Goal: Task Accomplishment & Management: Manage account settings

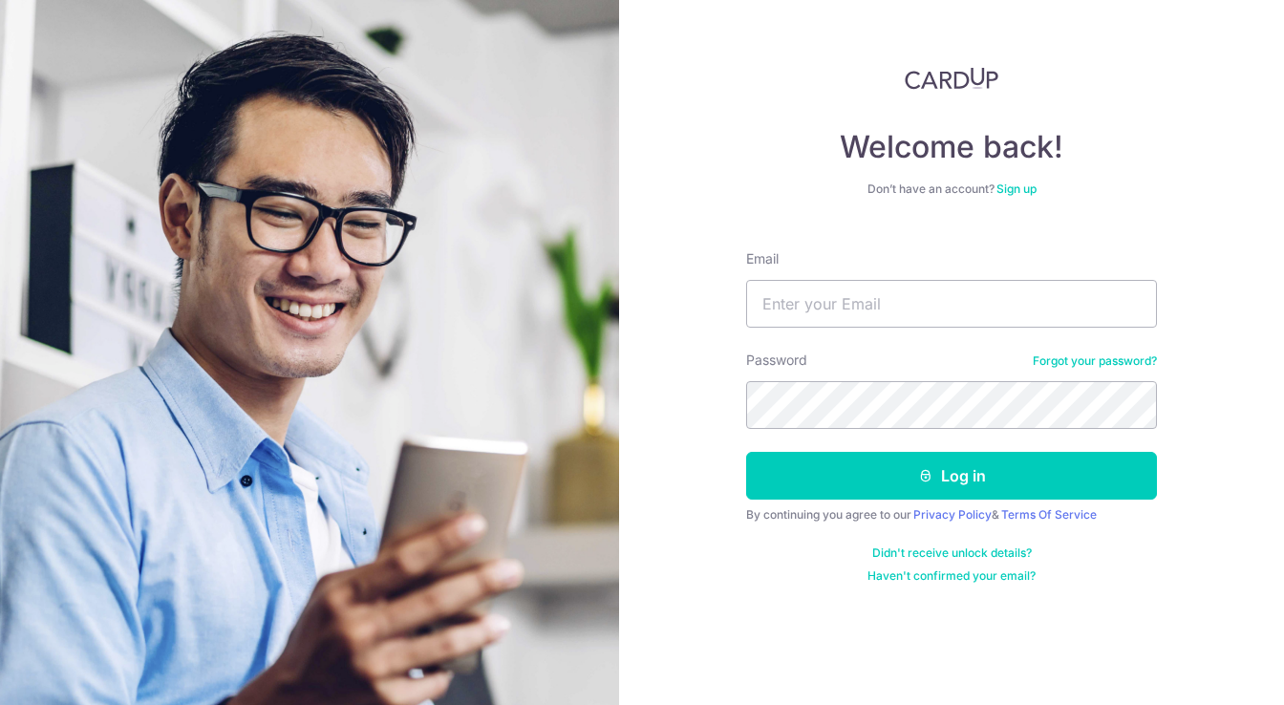
type input "[EMAIL_ADDRESS][DOMAIN_NAME]"
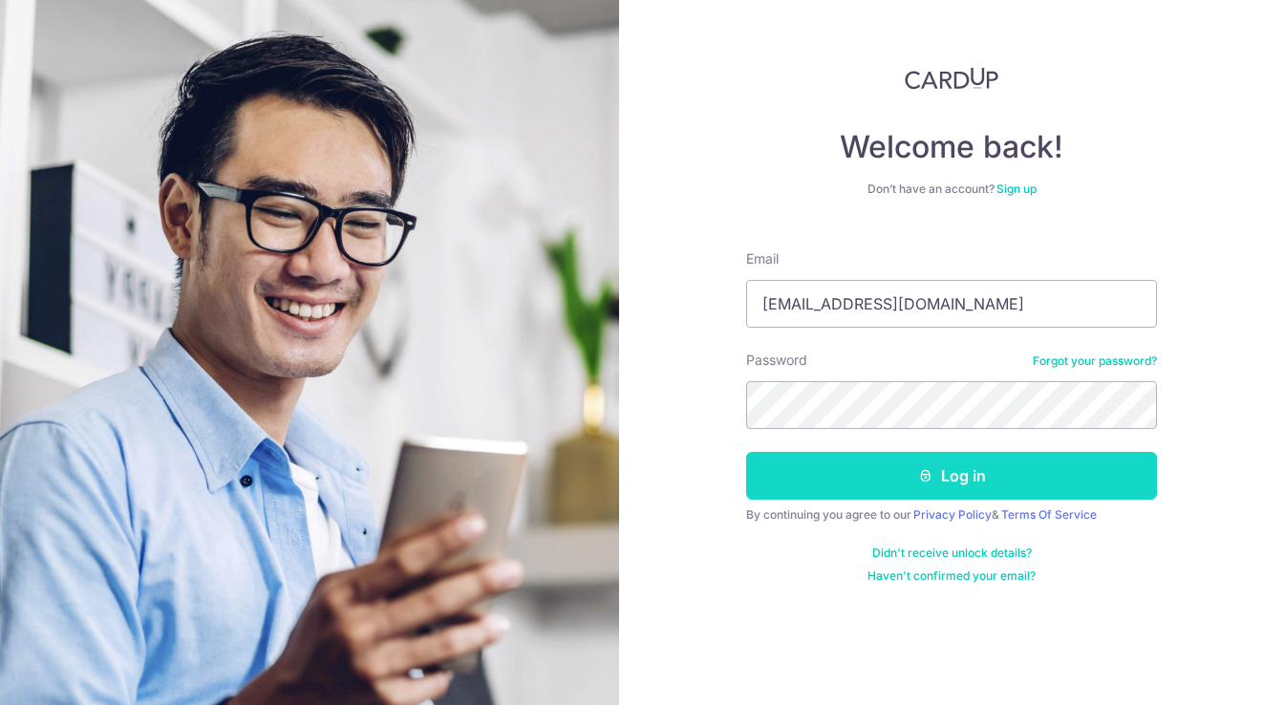
click at [936, 478] on button "Log in" at bounding box center [951, 476] width 411 height 48
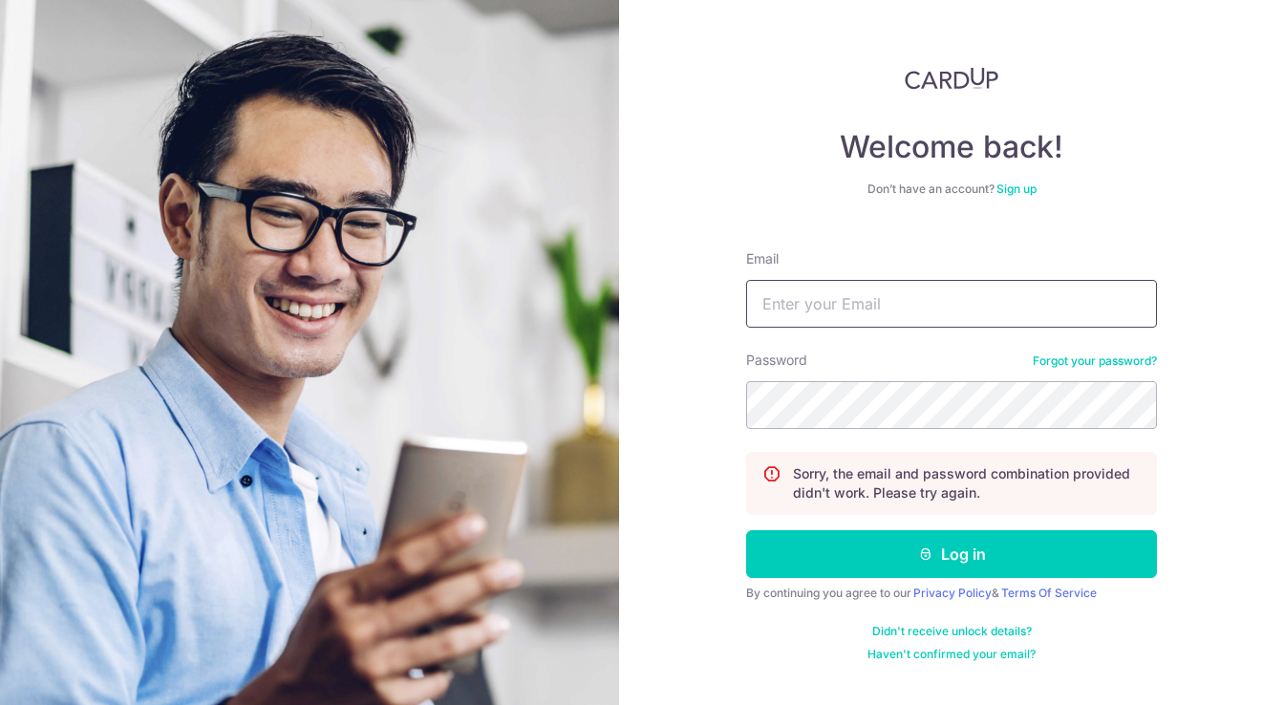
click at [908, 298] on input "Email" at bounding box center [951, 304] width 411 height 48
type input "jimmylai813@gmail.com"
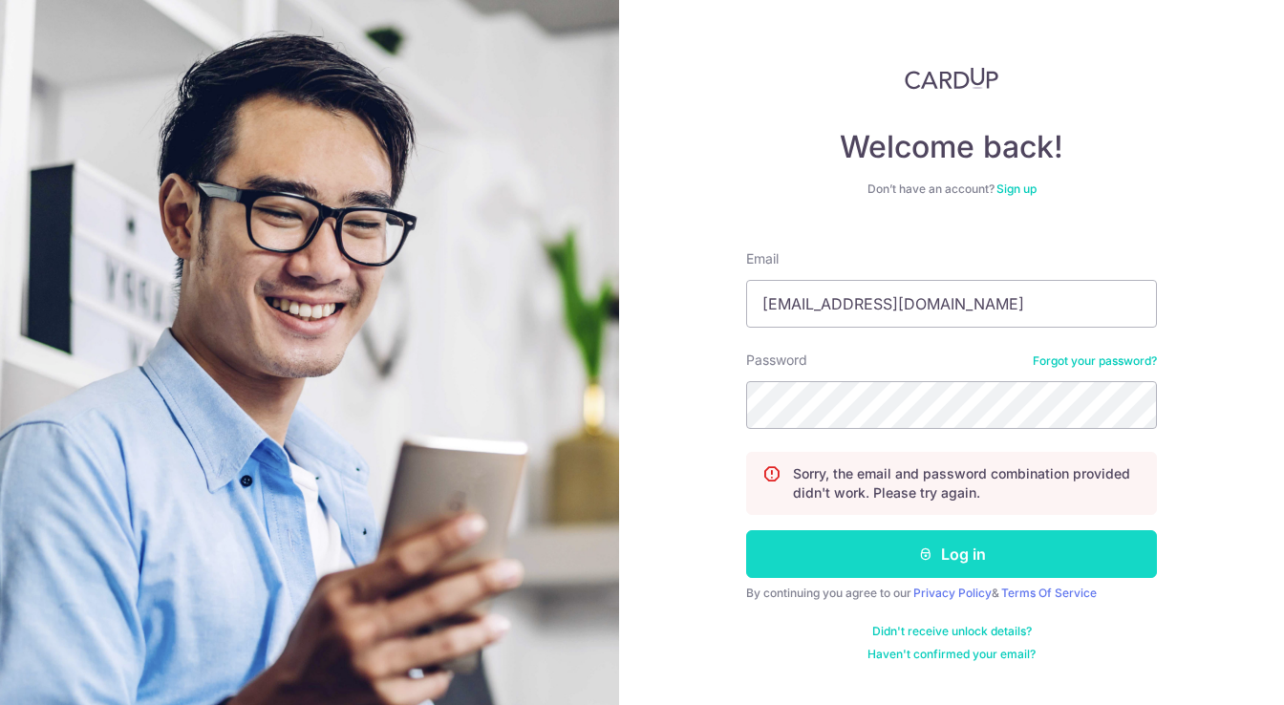
click at [966, 562] on button "Log in" at bounding box center [951, 554] width 411 height 48
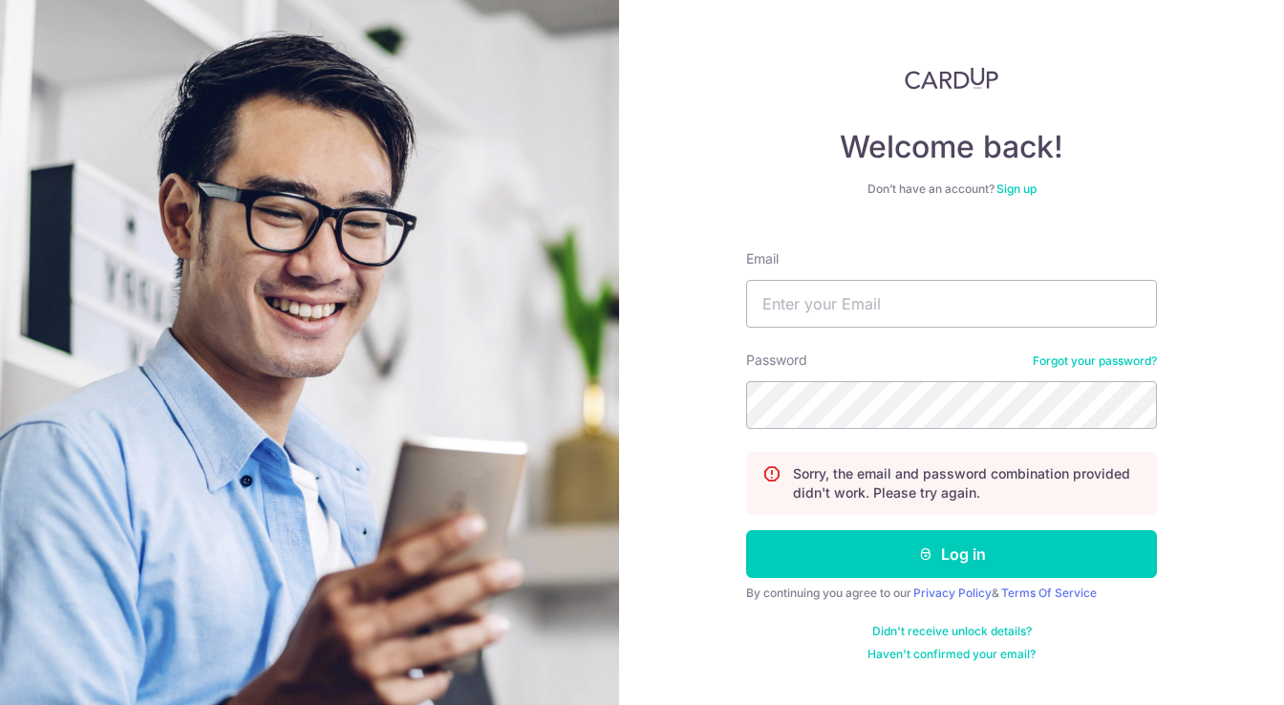
click at [896, 330] on form "Email Password Forgot your password? Sorry, the email and password combination …" at bounding box center [951, 448] width 411 height 427
click at [898, 304] on input "Email" at bounding box center [951, 304] width 411 height 48
type input "[EMAIL_ADDRESS][DOMAIN_NAME]"
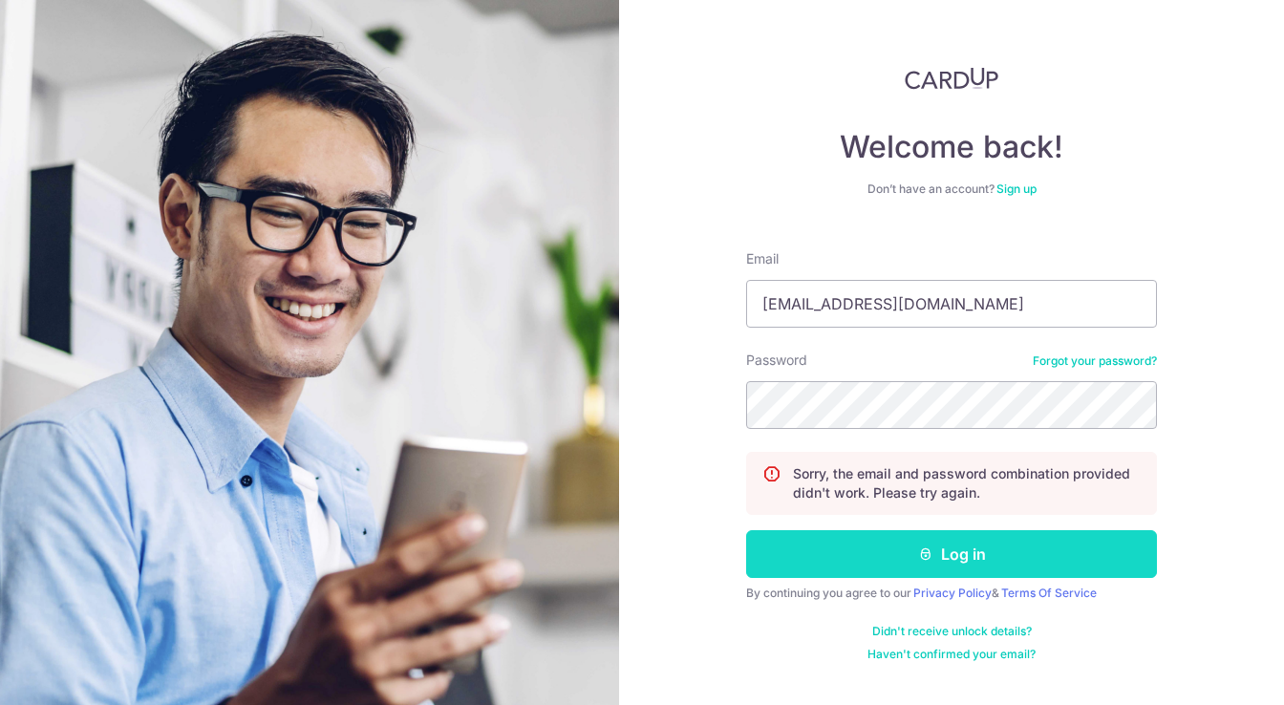
click at [940, 551] on button "Log in" at bounding box center [951, 554] width 411 height 48
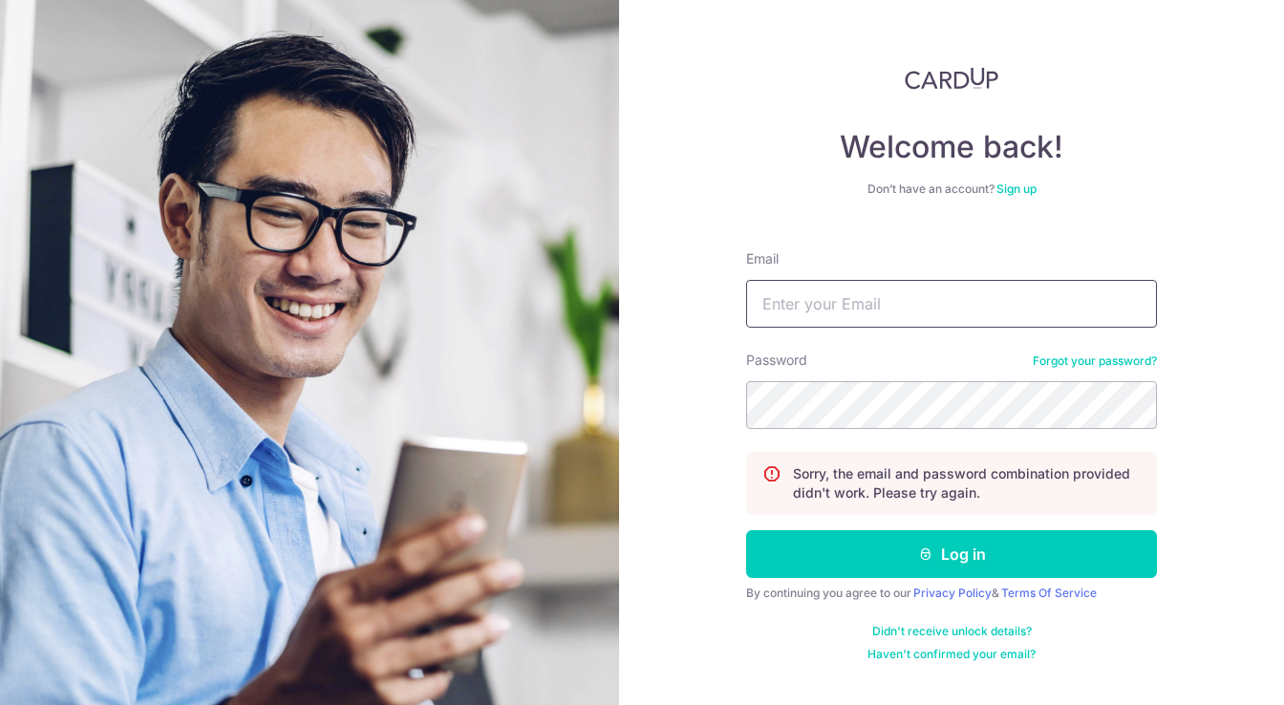
click at [914, 307] on input "Email" at bounding box center [951, 304] width 411 height 48
type input "[EMAIL_ADDRESS][DOMAIN_NAME]"
click at [1064, 359] on link "Forgot your password?" at bounding box center [1095, 360] width 124 height 15
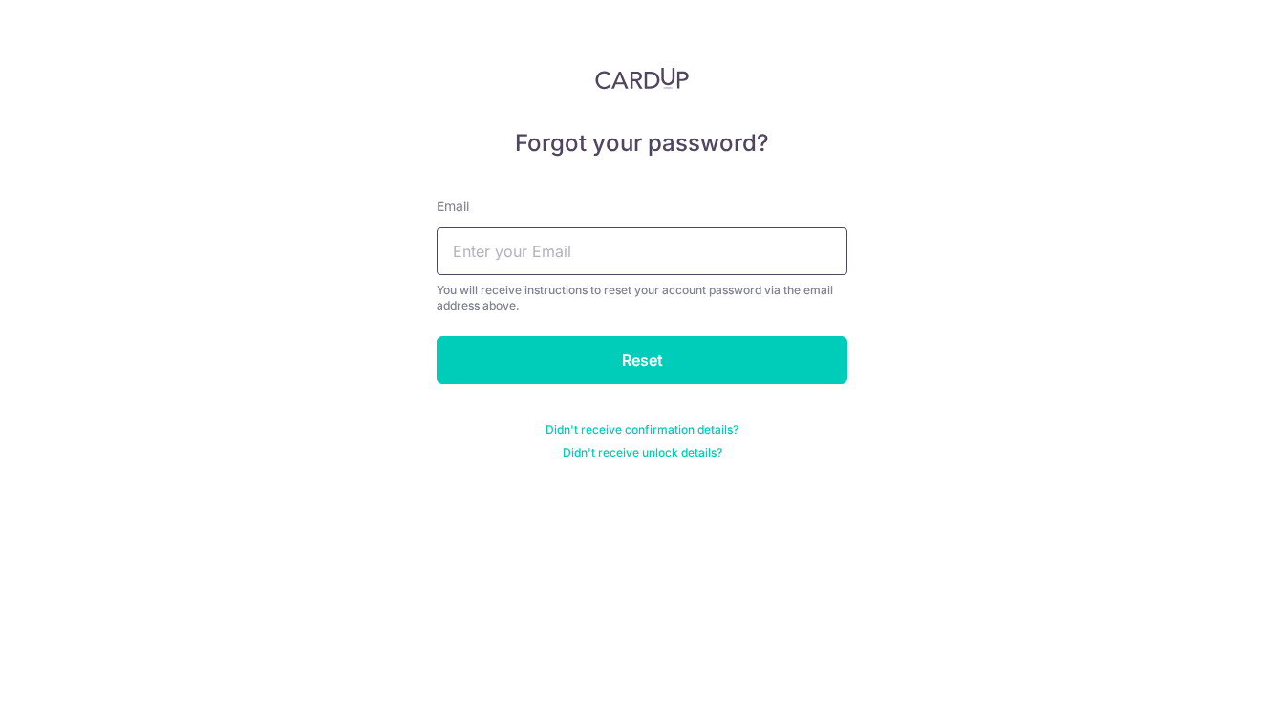
click at [640, 259] on input "text" at bounding box center [642, 251] width 411 height 48
type input "[EMAIL_ADDRESS][DOMAIN_NAME]"
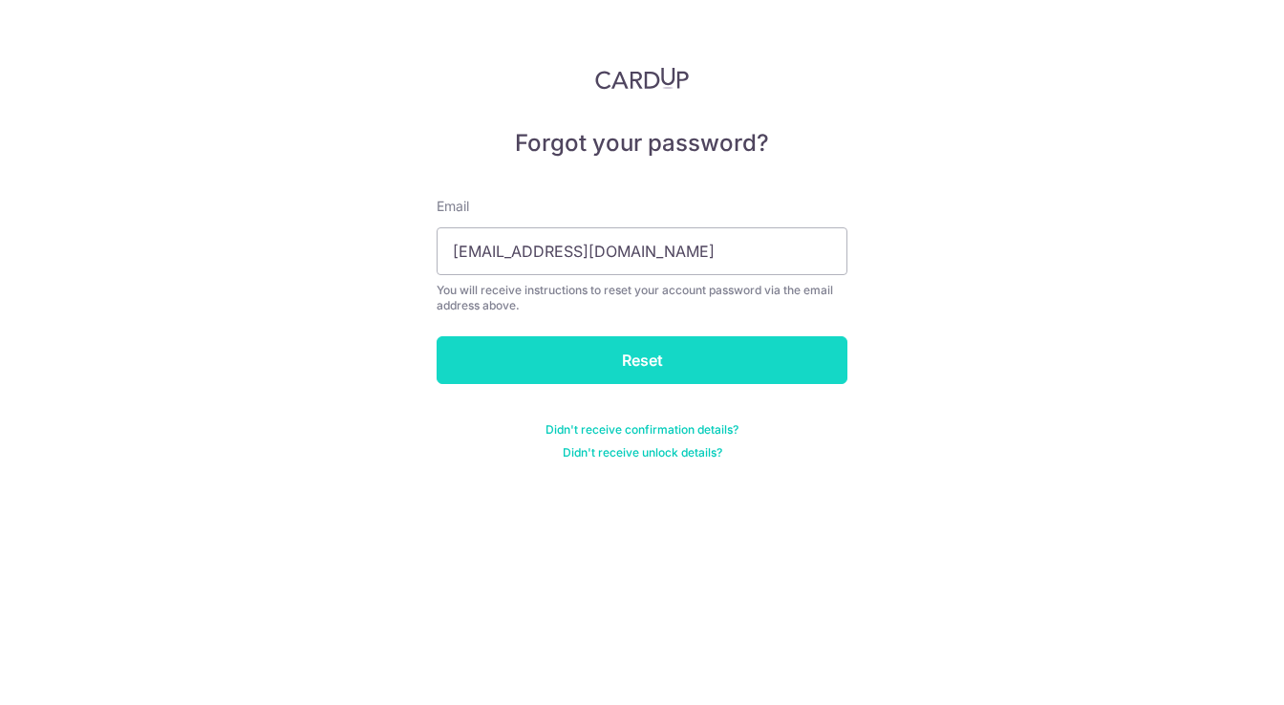
click at [612, 362] on input "Reset" at bounding box center [642, 360] width 411 height 48
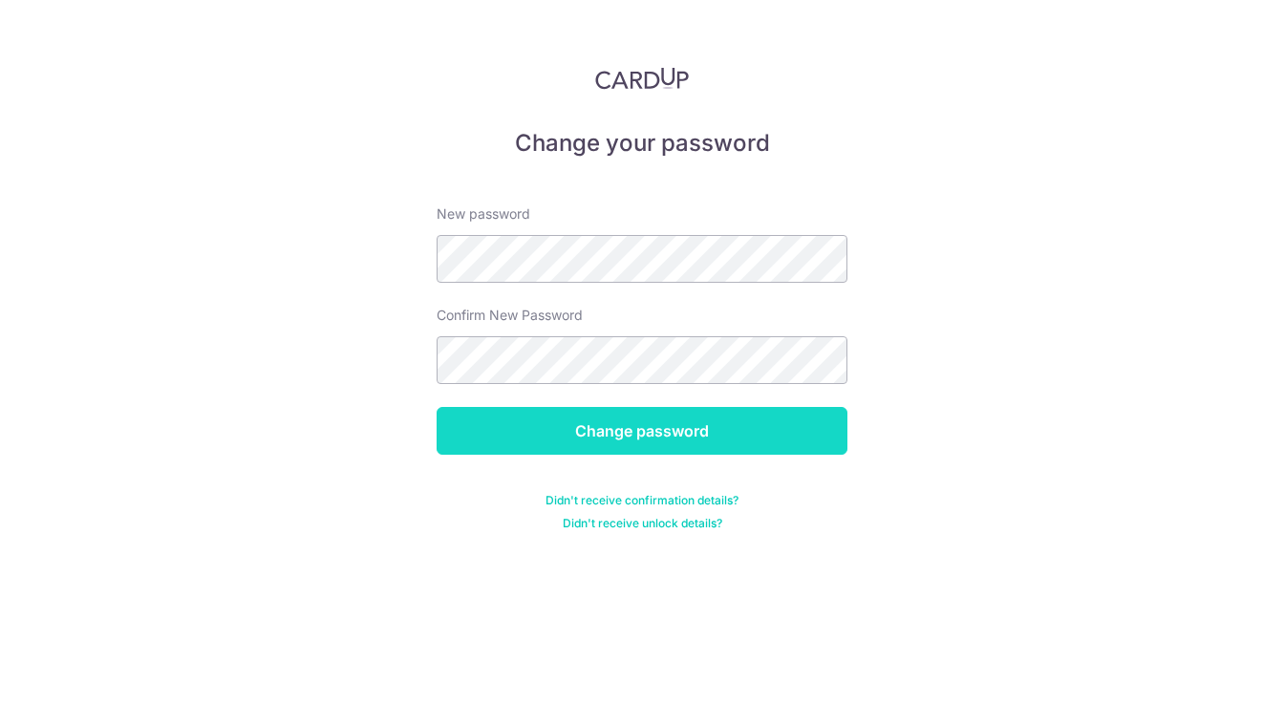
click at [705, 438] on input "Change password" at bounding box center [642, 431] width 411 height 48
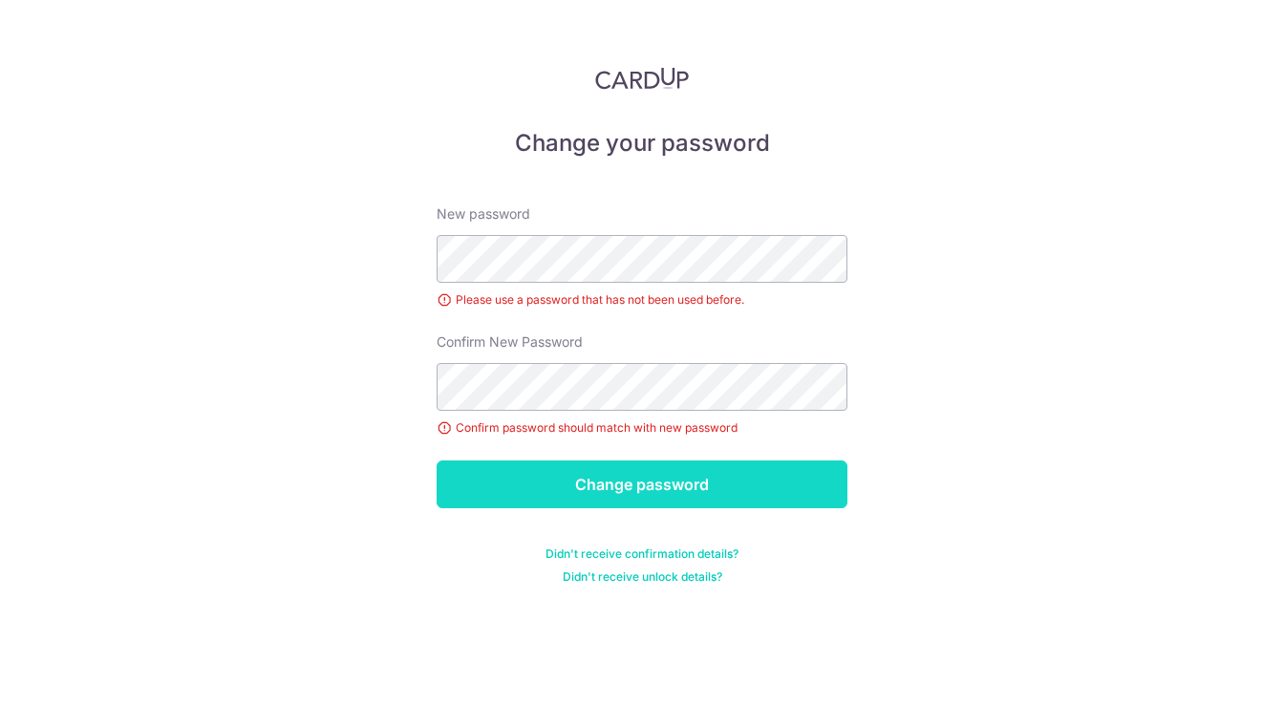
click at [647, 498] on input "Change password" at bounding box center [642, 484] width 411 height 48
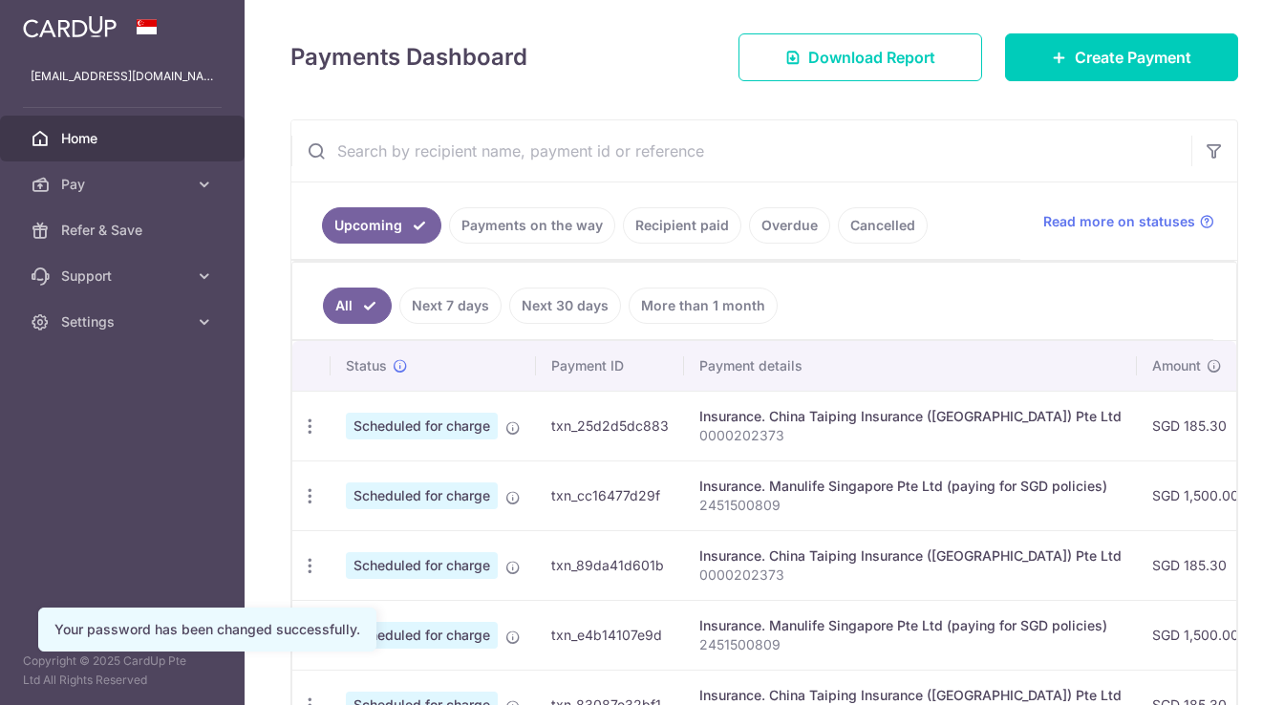
scroll to position [248, 0]
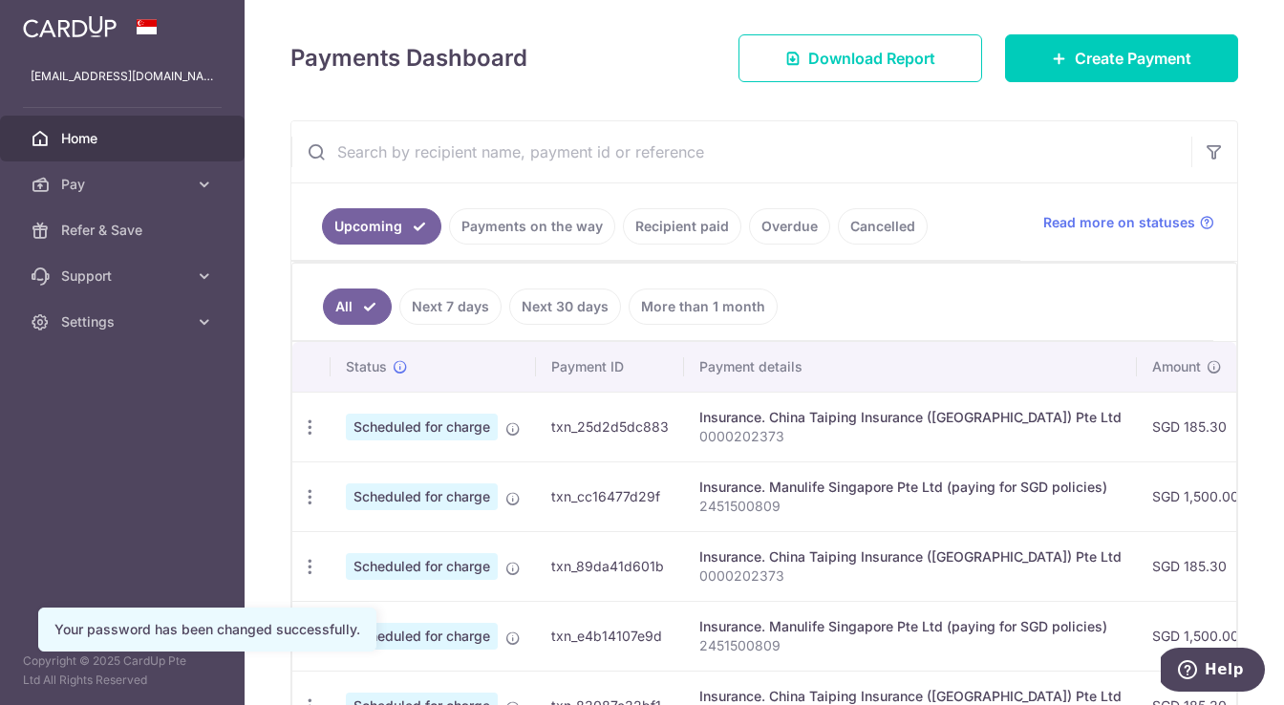
click at [540, 238] on link "Payments on the way" at bounding box center [532, 226] width 166 height 36
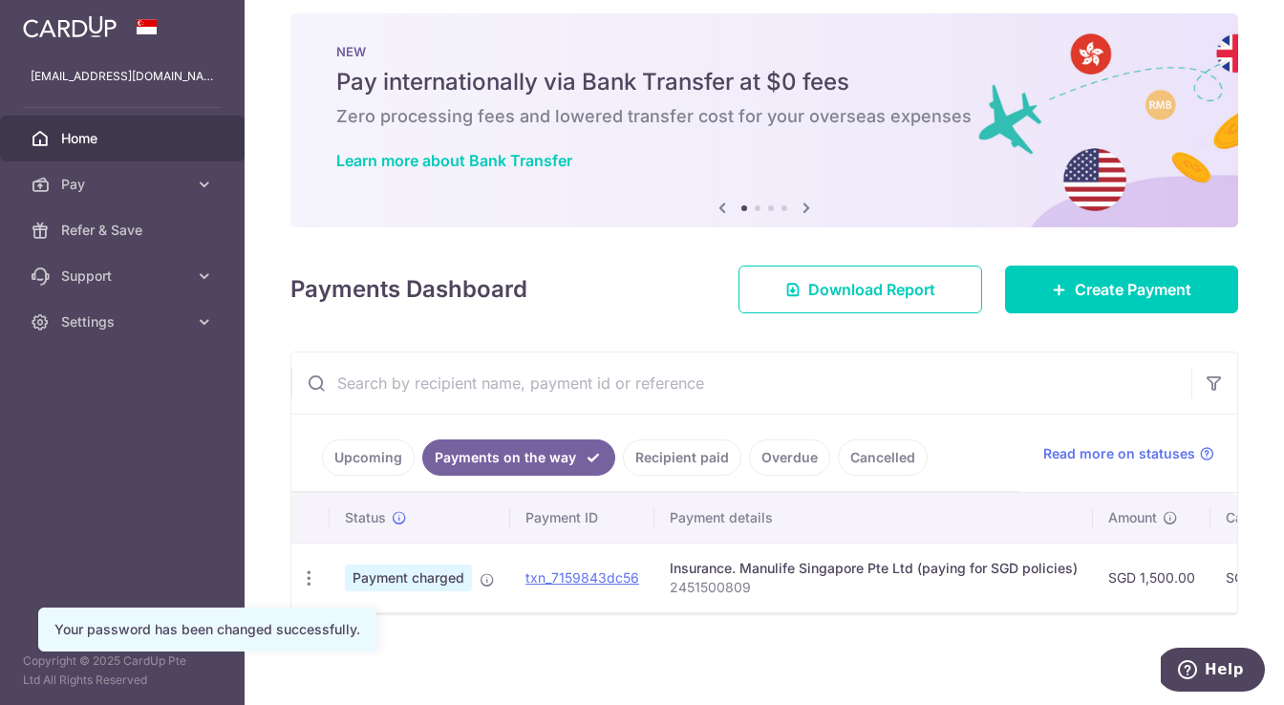
scroll to position [17, 0]
click at [569, 579] on link "txn_7159843dc56" at bounding box center [582, 577] width 114 height 16
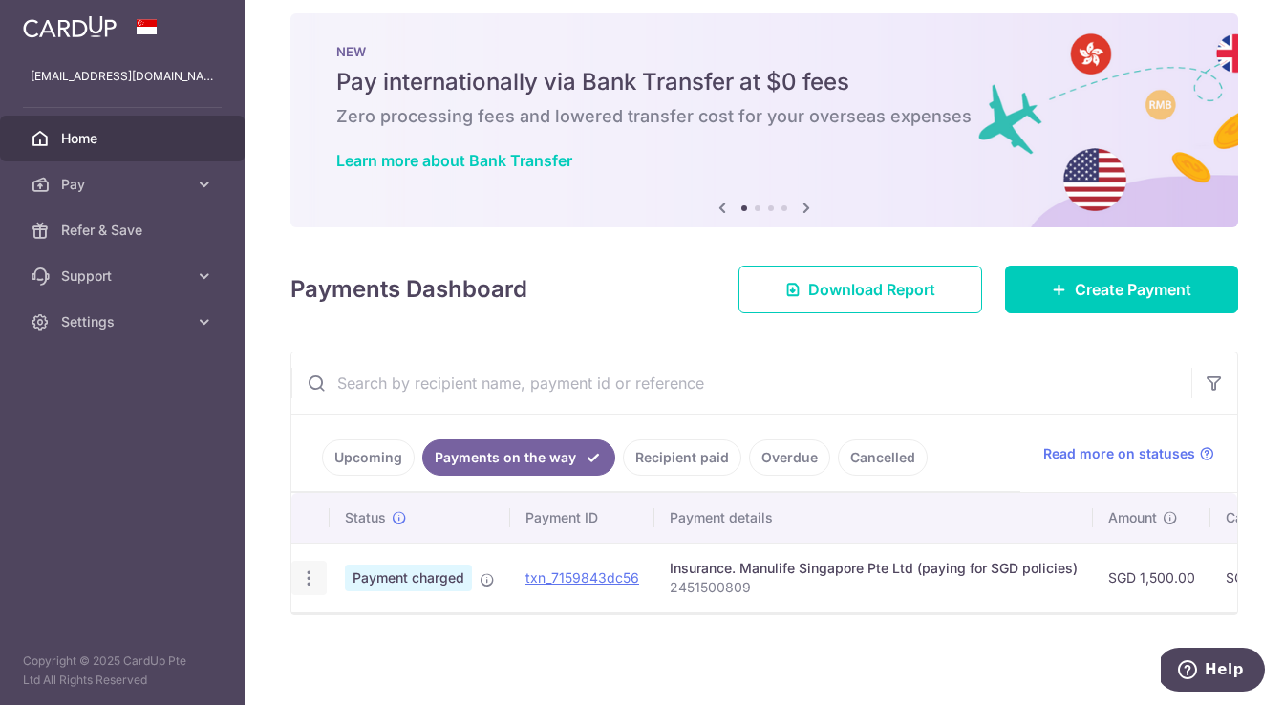
click at [321, 584] on div "PDF Receipt" at bounding box center [308, 578] width 35 height 35
click at [301, 574] on icon "button" at bounding box center [309, 578] width 20 height 20
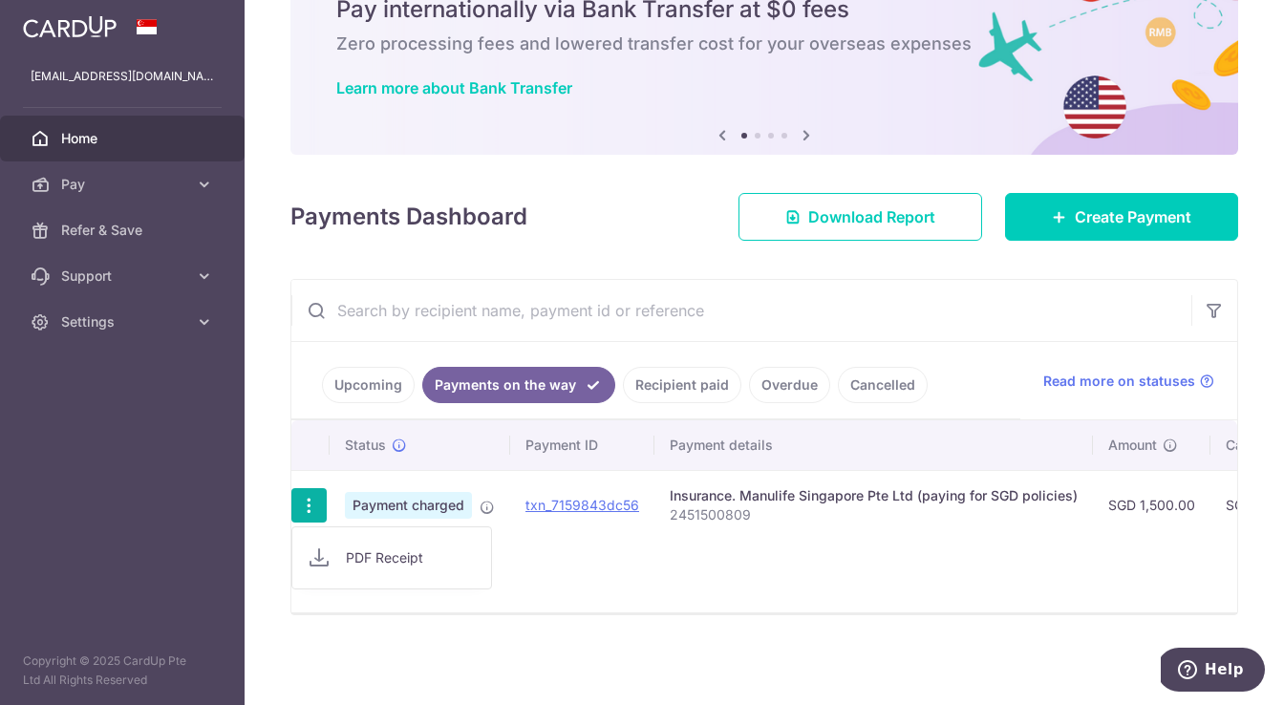
click at [909, 524] on p "2451500809" at bounding box center [874, 514] width 408 height 19
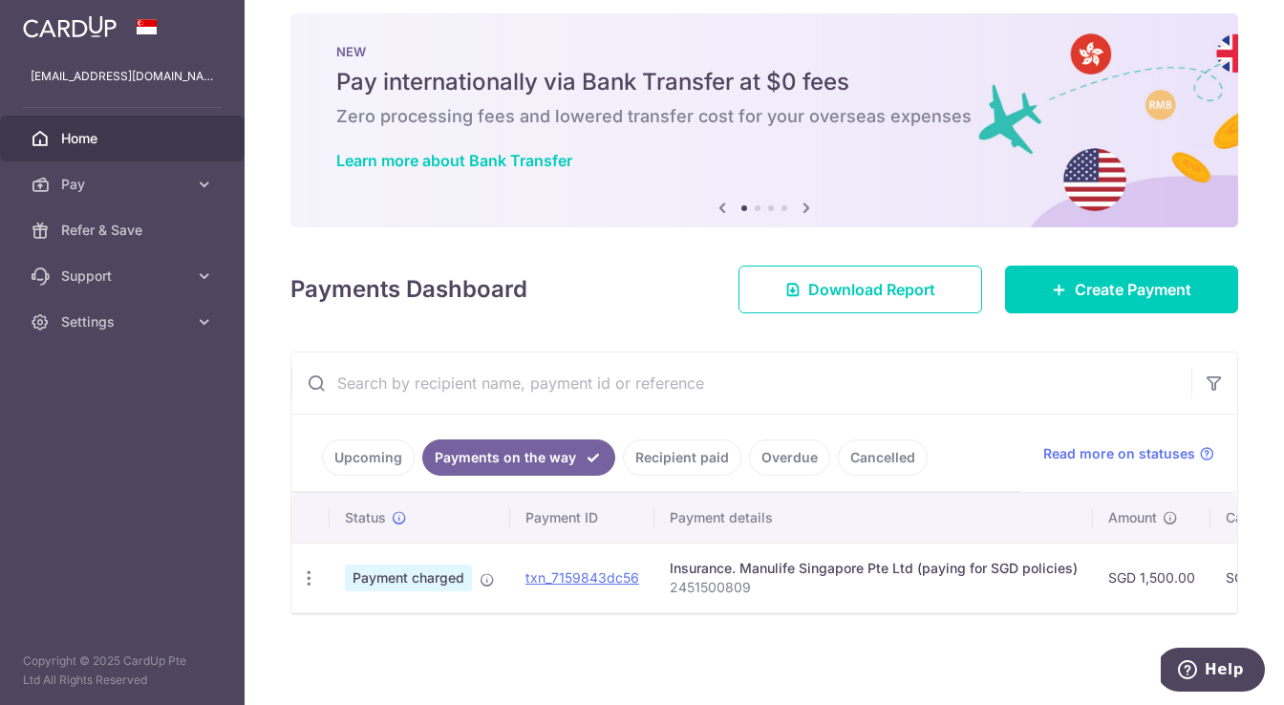
click at [931, 503] on th "Payment details" at bounding box center [873, 518] width 439 height 50
click at [942, 583] on p "2451500809" at bounding box center [874, 587] width 408 height 19
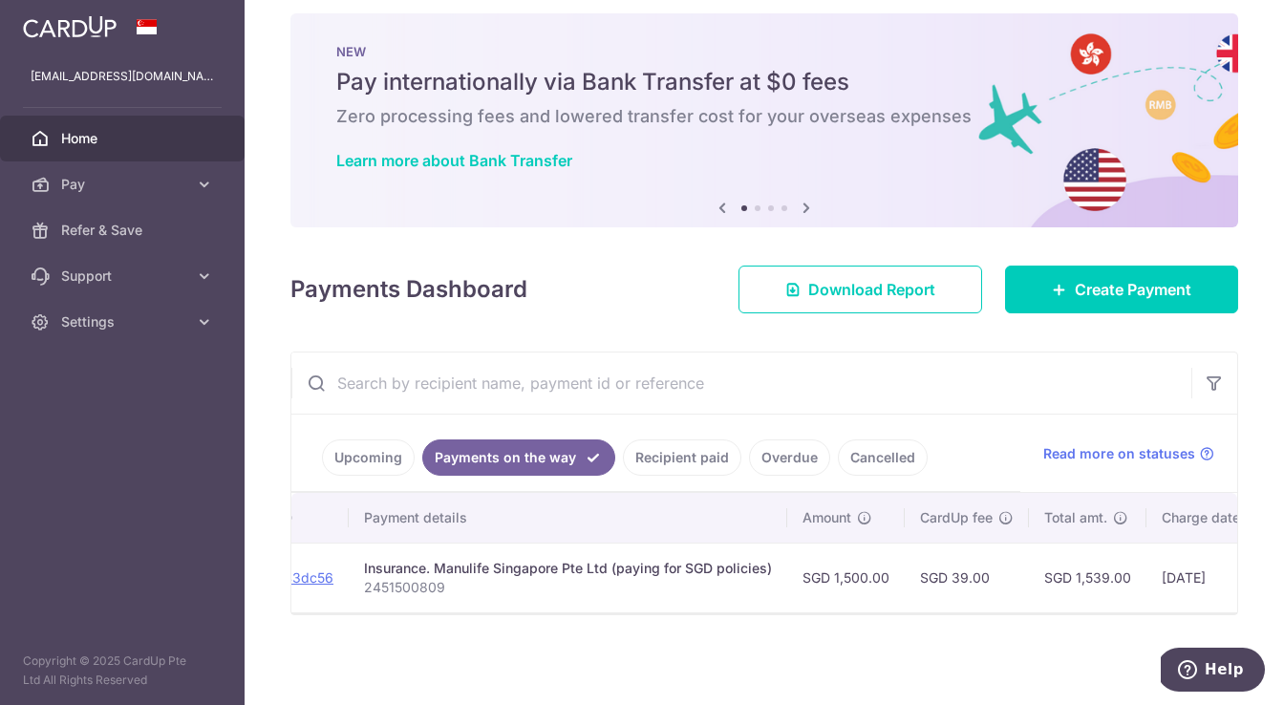
scroll to position [0, 587]
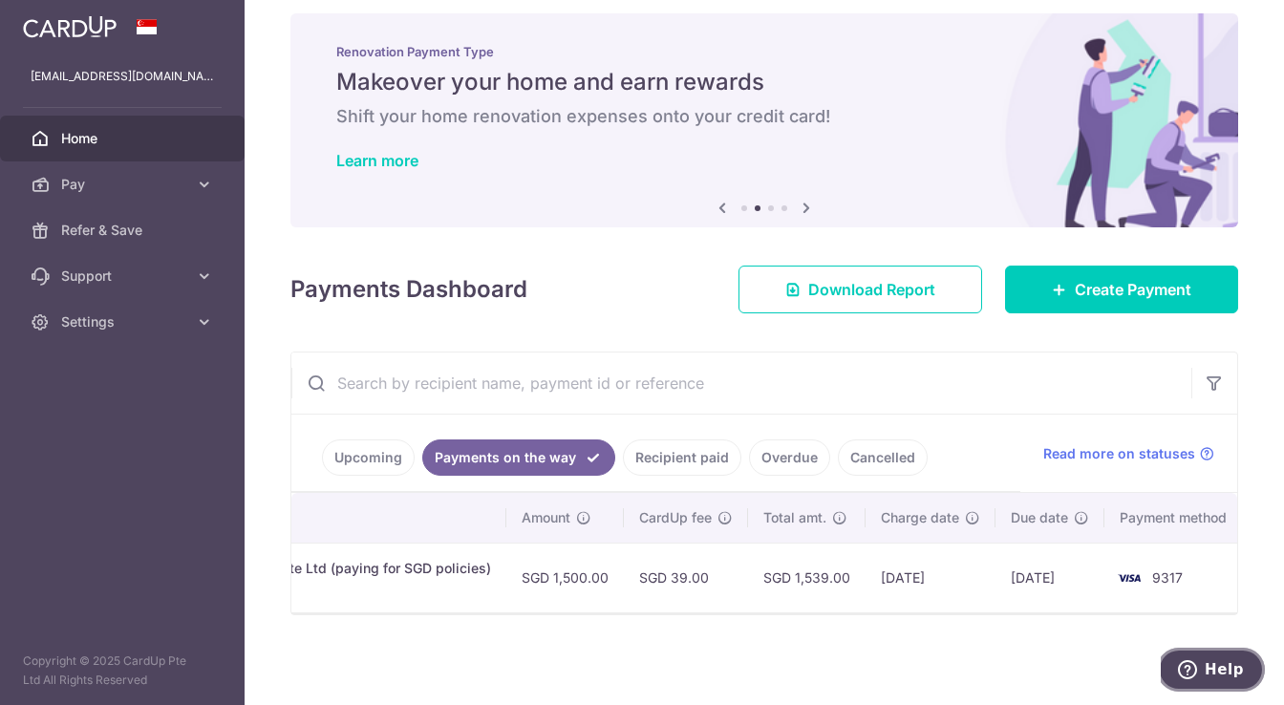
click at [1235, 675] on span "Help" at bounding box center [1224, 669] width 39 height 17
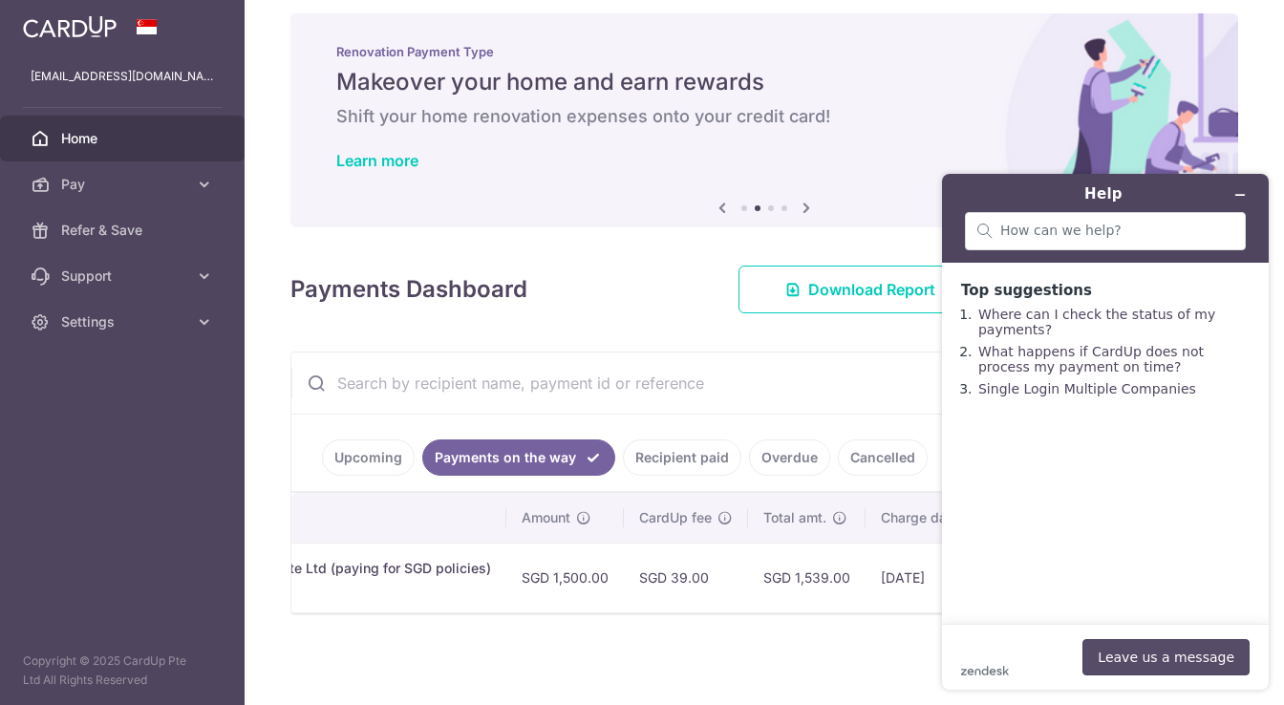
click at [1134, 650] on button "Leave us a message" at bounding box center [1165, 657] width 167 height 36
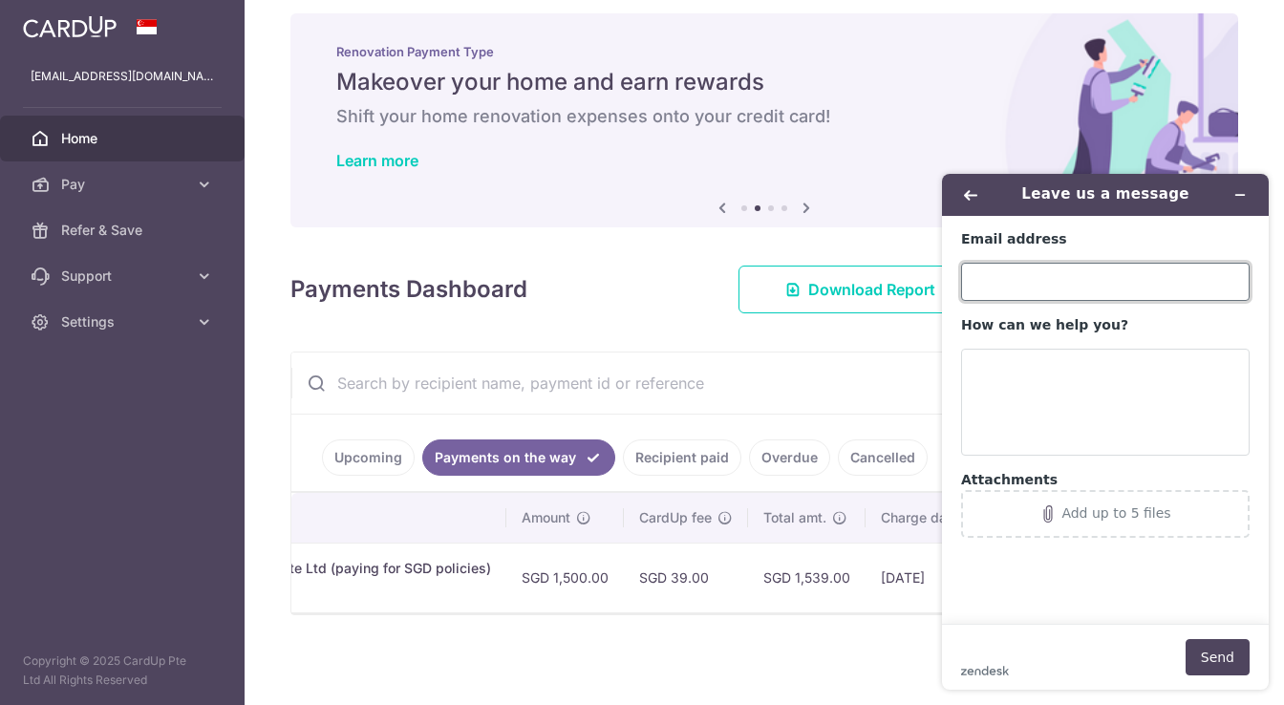
click at [1066, 281] on input "Email address" at bounding box center [1105, 282] width 289 height 38
type input "[EMAIL_ADDRESS][DOMAIN_NAME]"
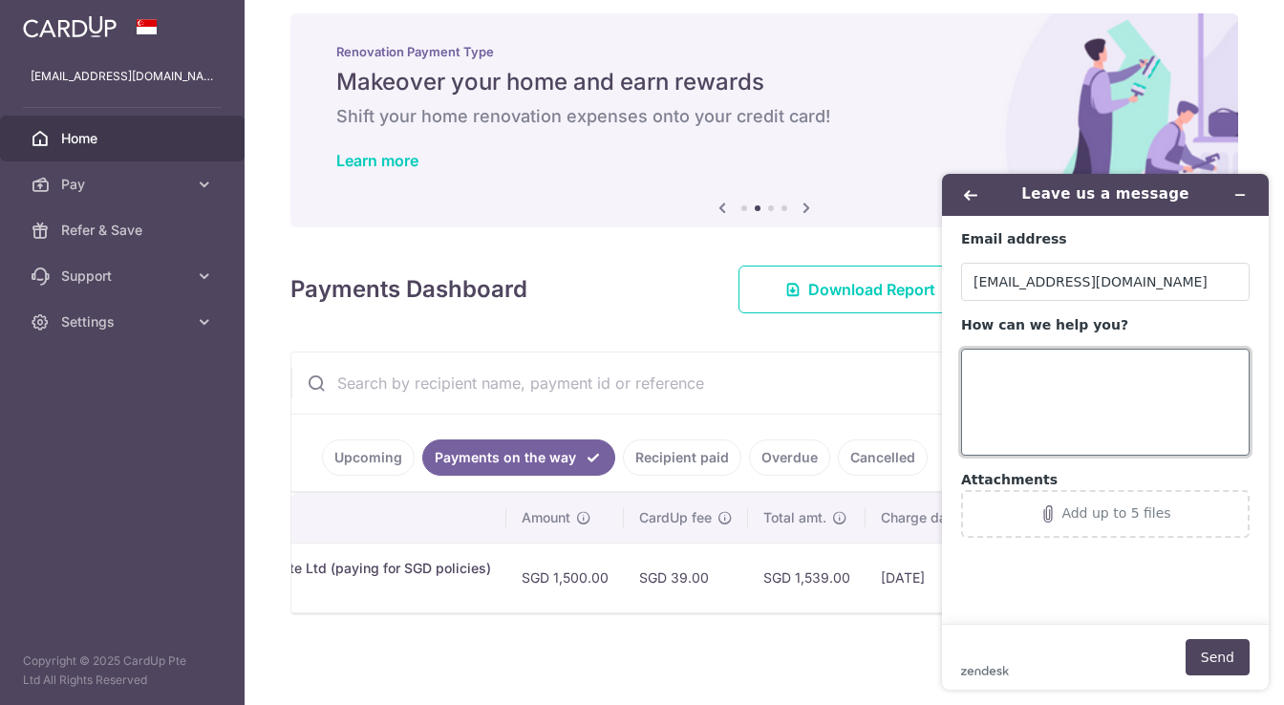
click at [1037, 383] on textarea "How can we help you?" at bounding box center [1105, 402] width 289 height 107
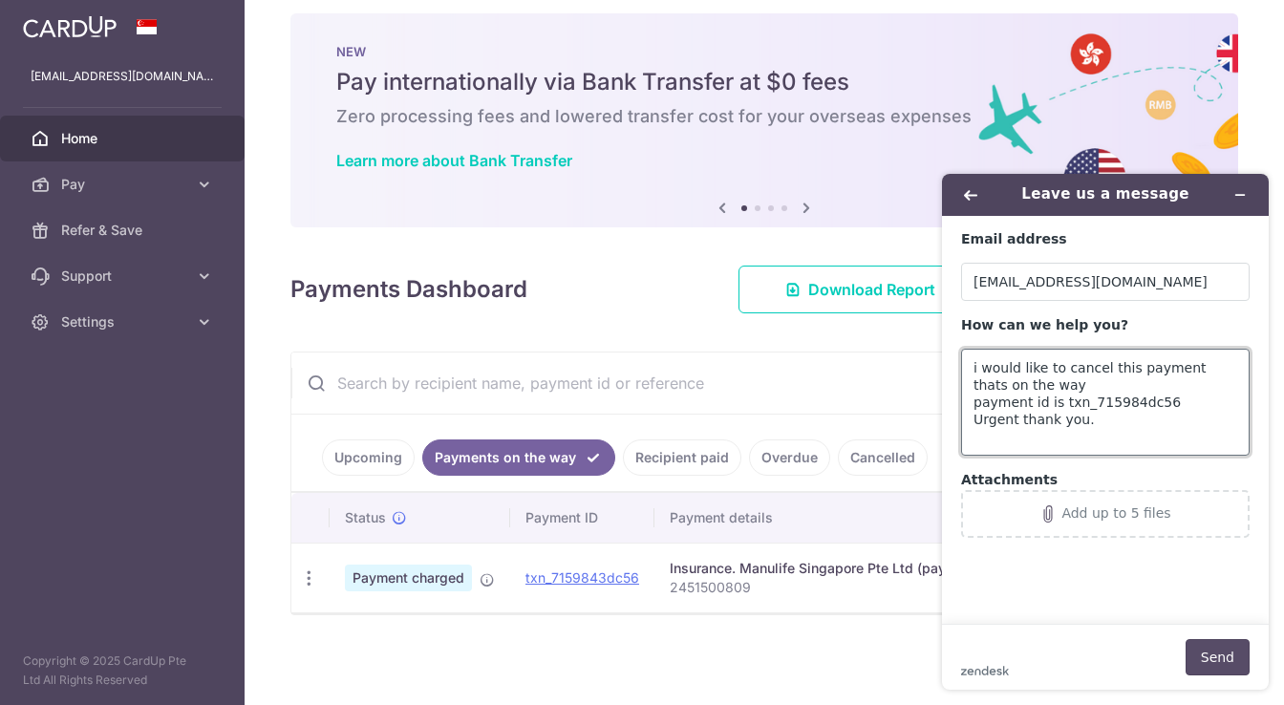
type textarea "i would like to cancel this payment thats on the way payment id is txn_715984dc…"
click at [1208, 662] on button "Send" at bounding box center [1218, 657] width 64 height 36
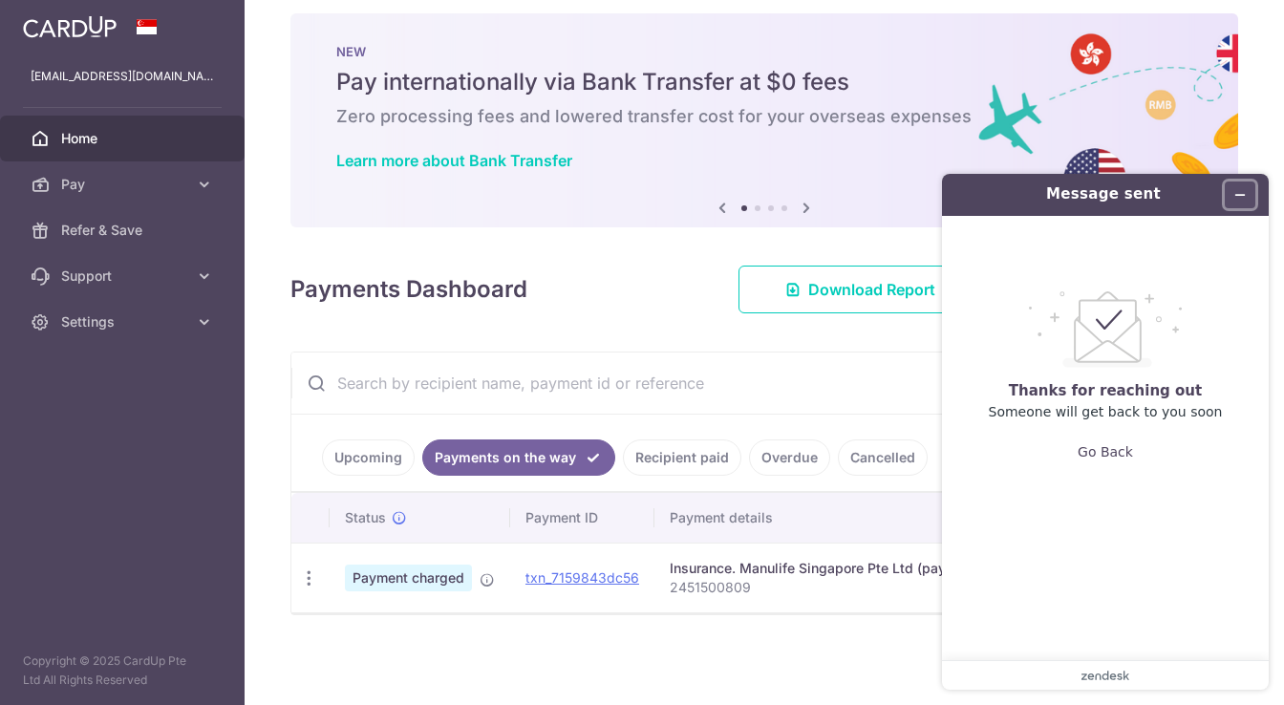
click at [1243, 185] on button "Minimise widget" at bounding box center [1240, 195] width 31 height 27
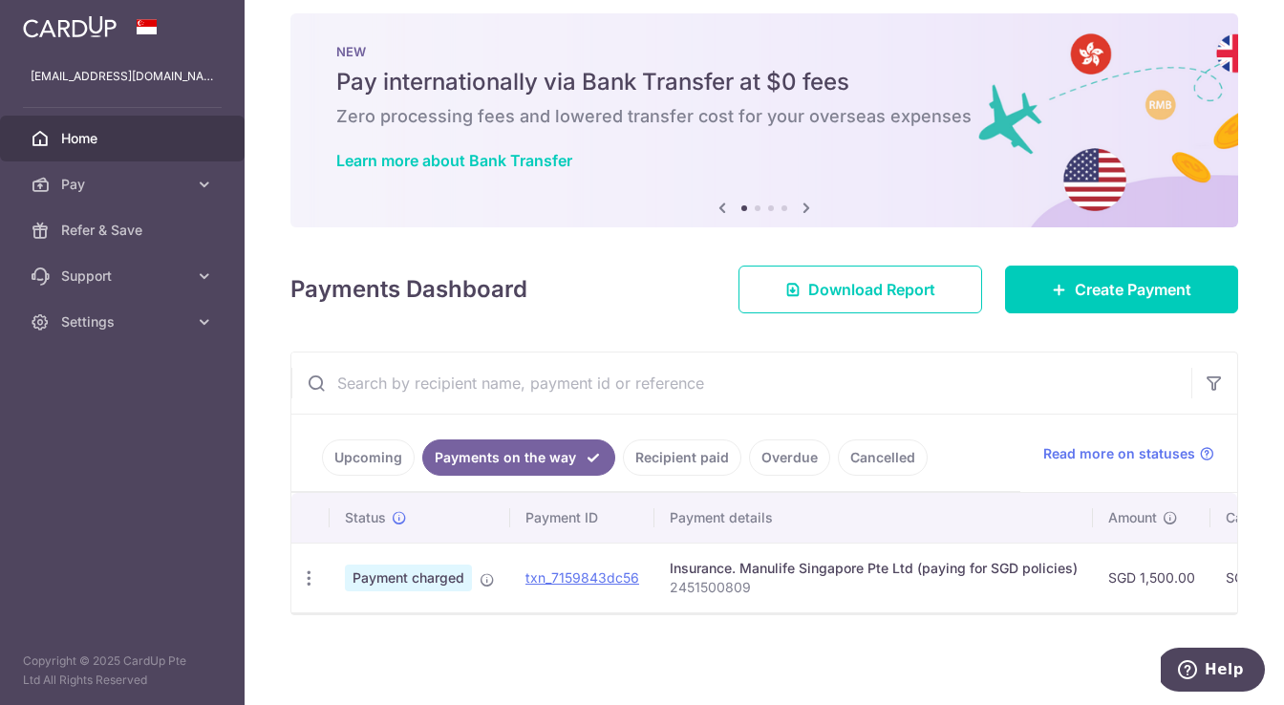
click at [391, 448] on link "Upcoming" at bounding box center [368, 457] width 93 height 36
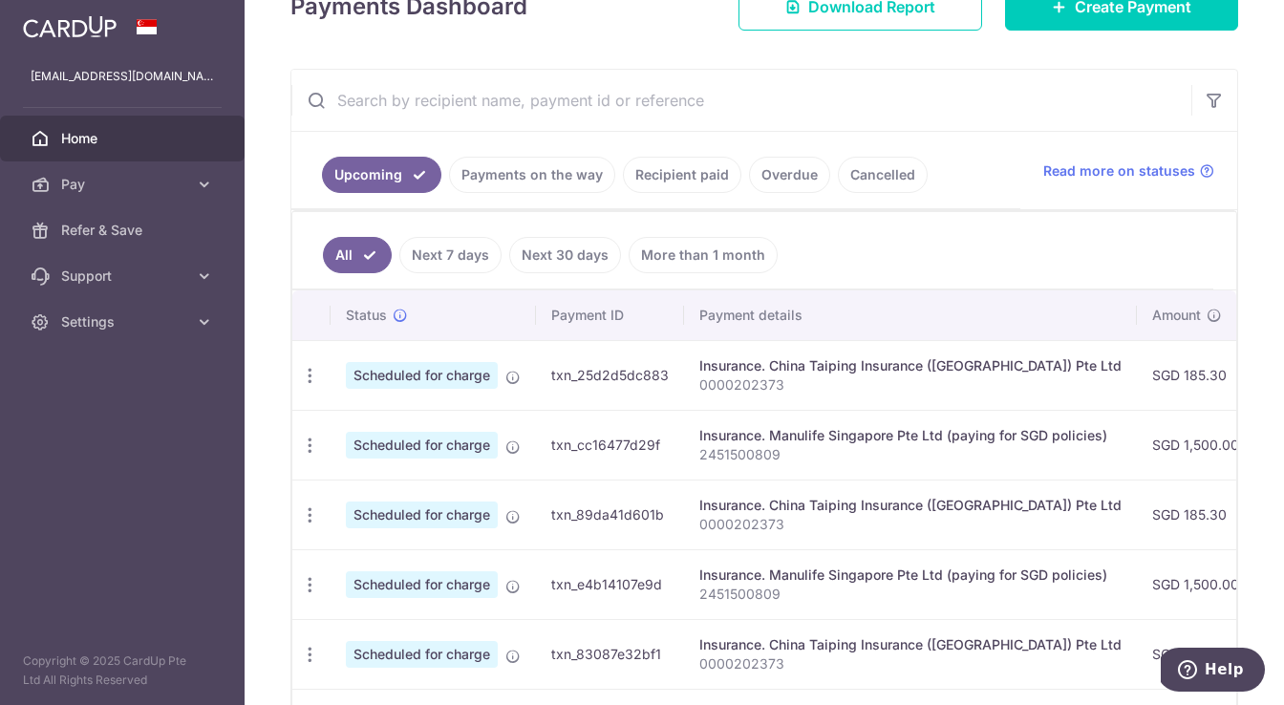
scroll to position [305, 0]
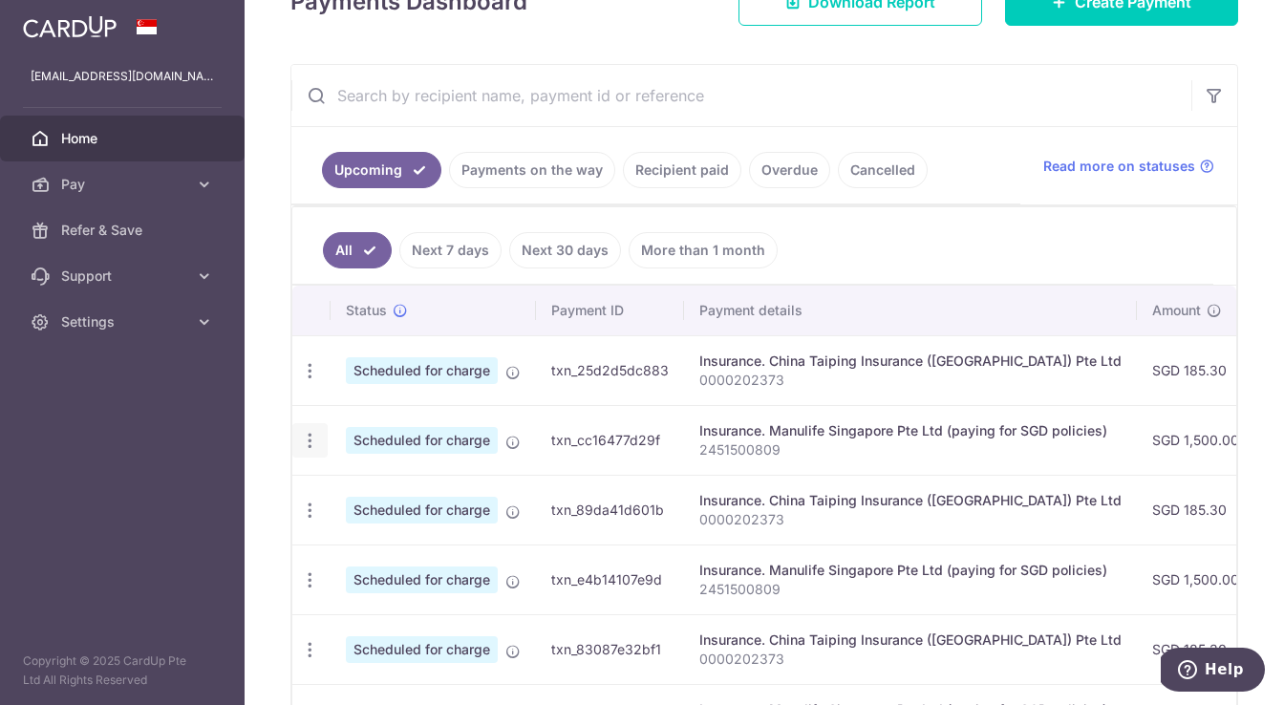
click at [315, 440] on icon "button" at bounding box center [310, 441] width 20 height 20
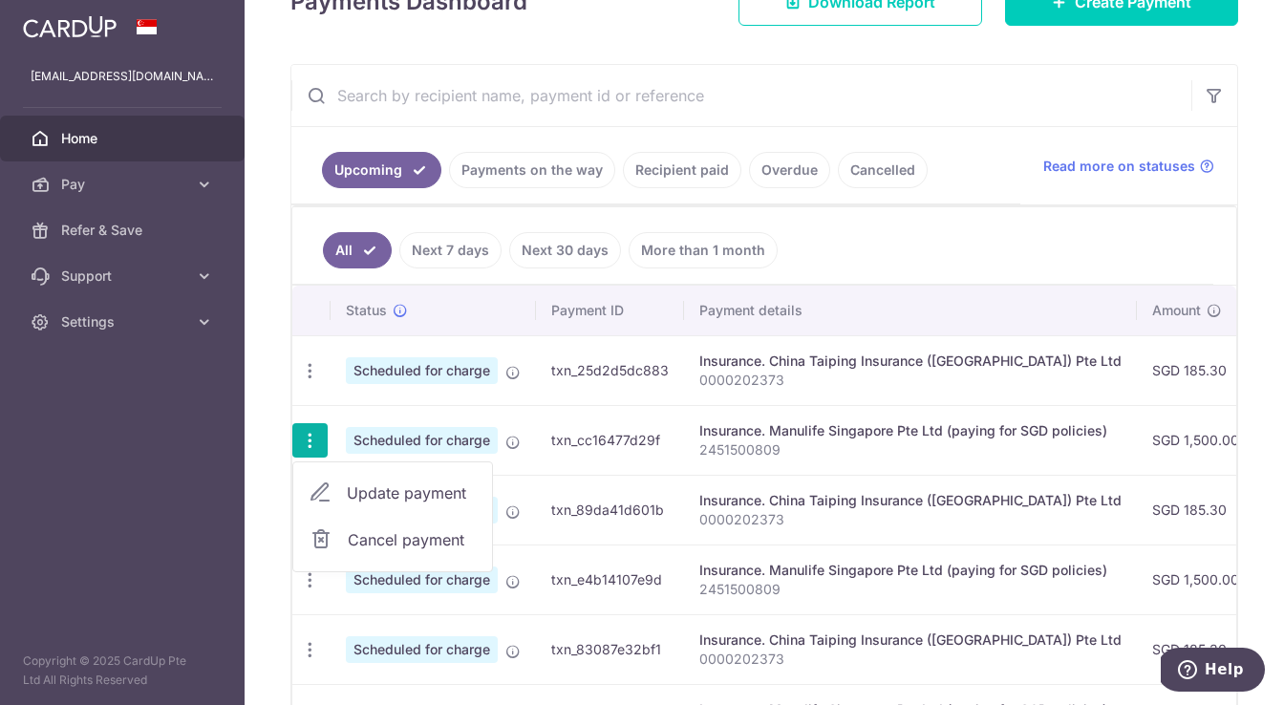
click at [399, 540] on span "Cancel payment" at bounding box center [412, 539] width 128 height 23
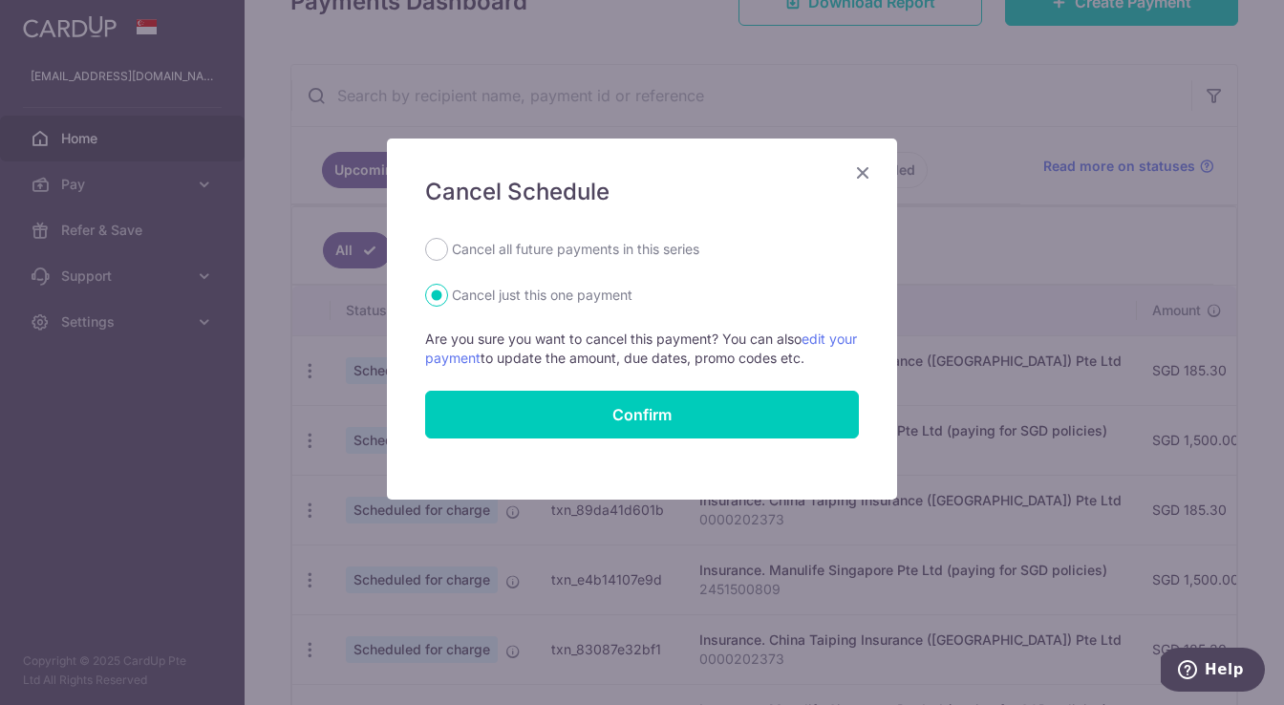
click at [447, 252] on div "Cancel all future payments in this series" at bounding box center [642, 249] width 434 height 23
click at [440, 256] on input "Cancel all future payments in this series" at bounding box center [436, 249] width 23 height 23
radio input "true"
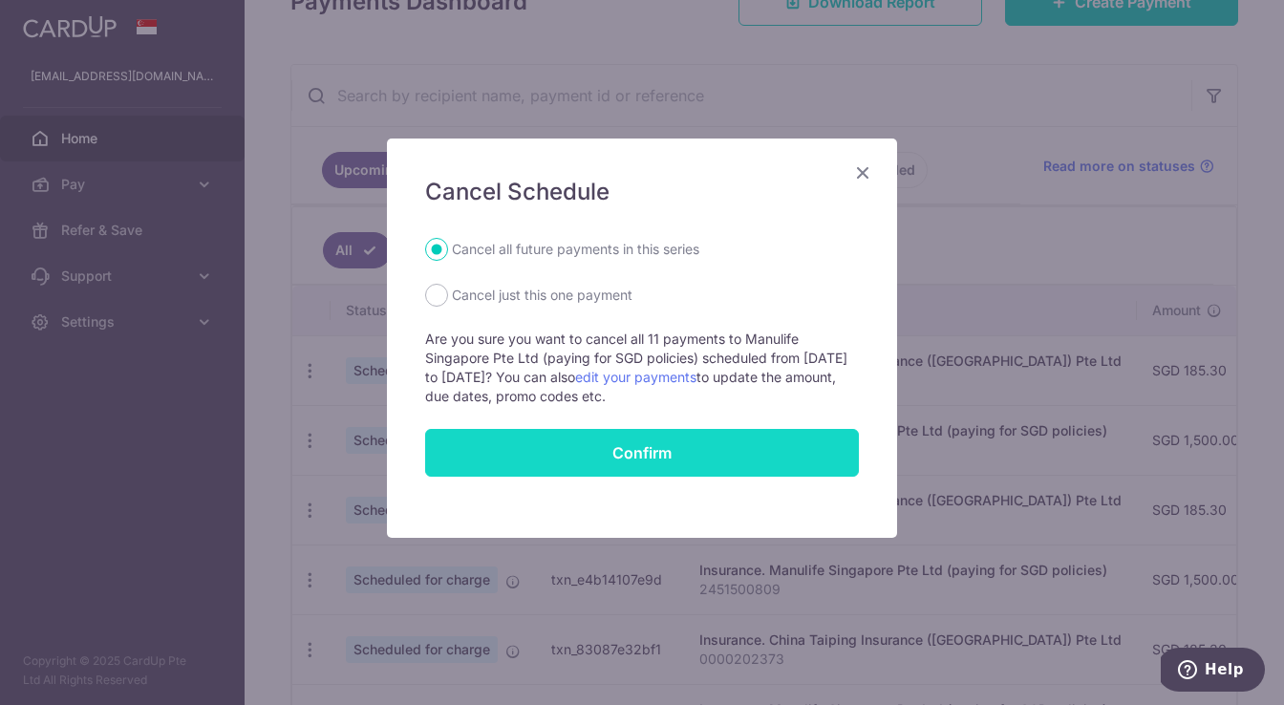
click at [653, 454] on button "Confirm" at bounding box center [642, 453] width 434 height 48
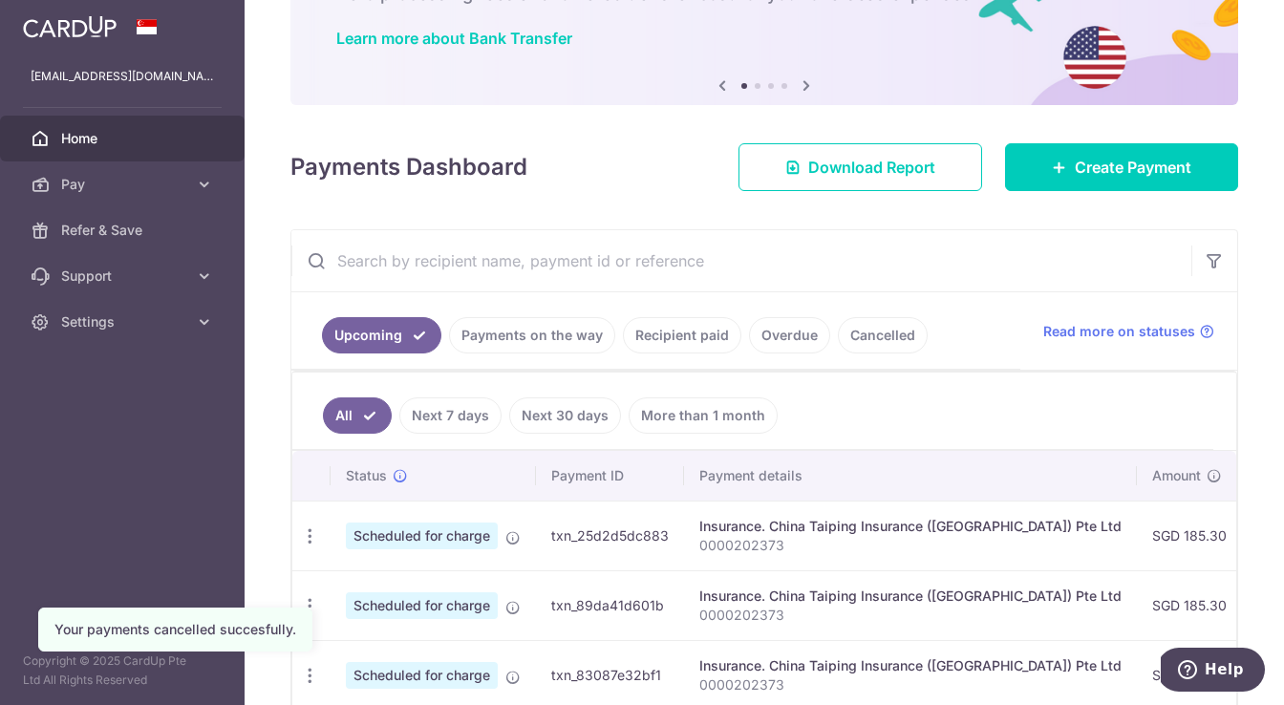
click at [542, 336] on link "Payments on the way" at bounding box center [532, 335] width 166 height 36
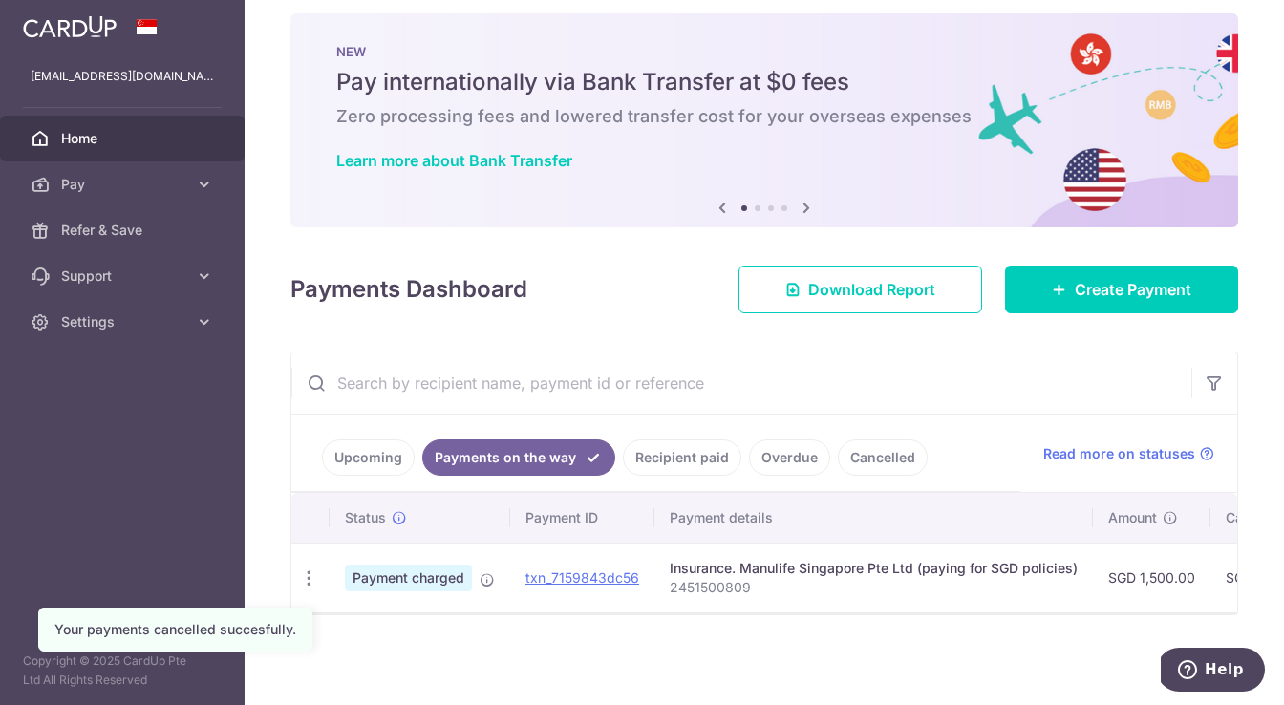
scroll to position [17, 0]
click at [862, 457] on link "Cancelled" at bounding box center [883, 457] width 90 height 36
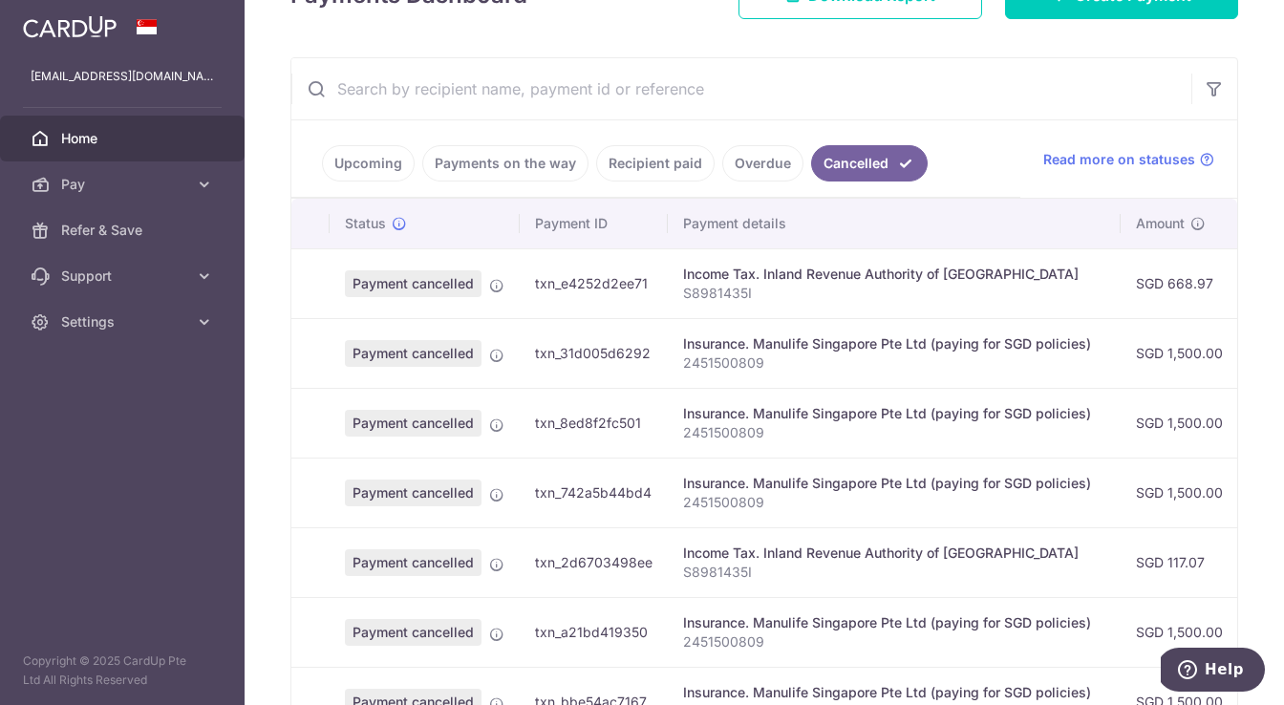
scroll to position [308, 0]
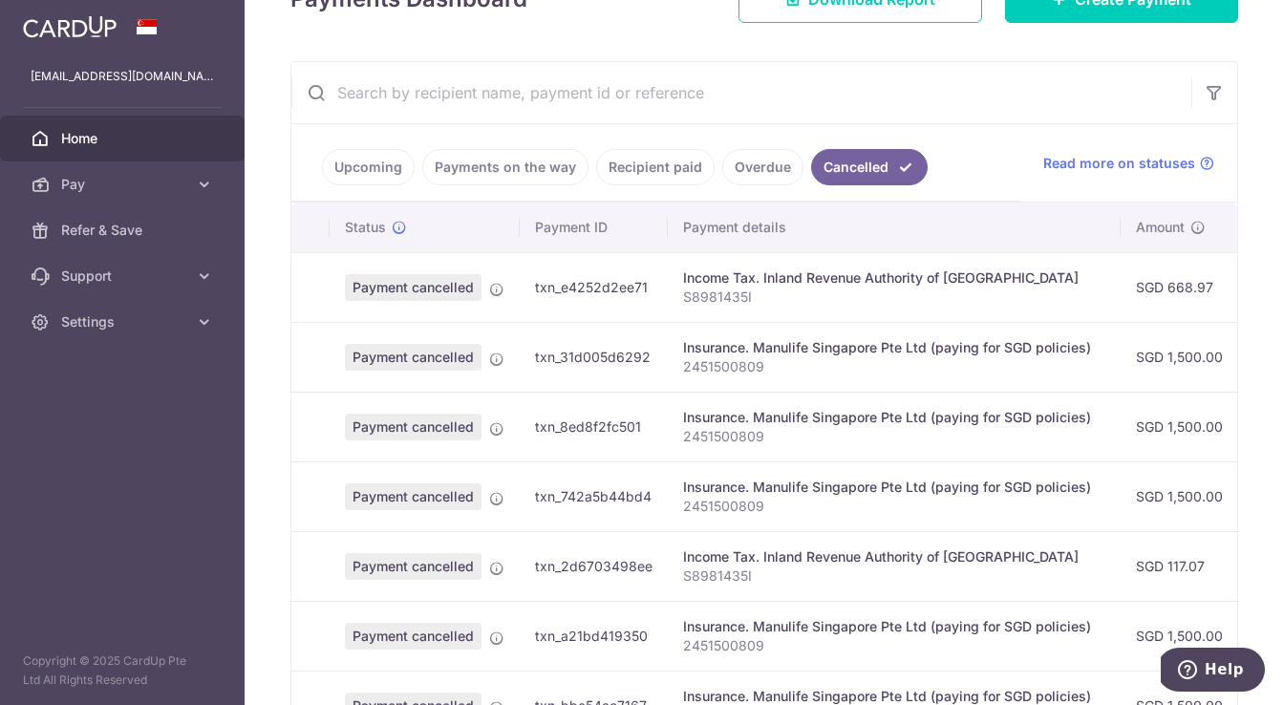
click at [759, 174] on link "Overdue" at bounding box center [762, 167] width 81 height 36
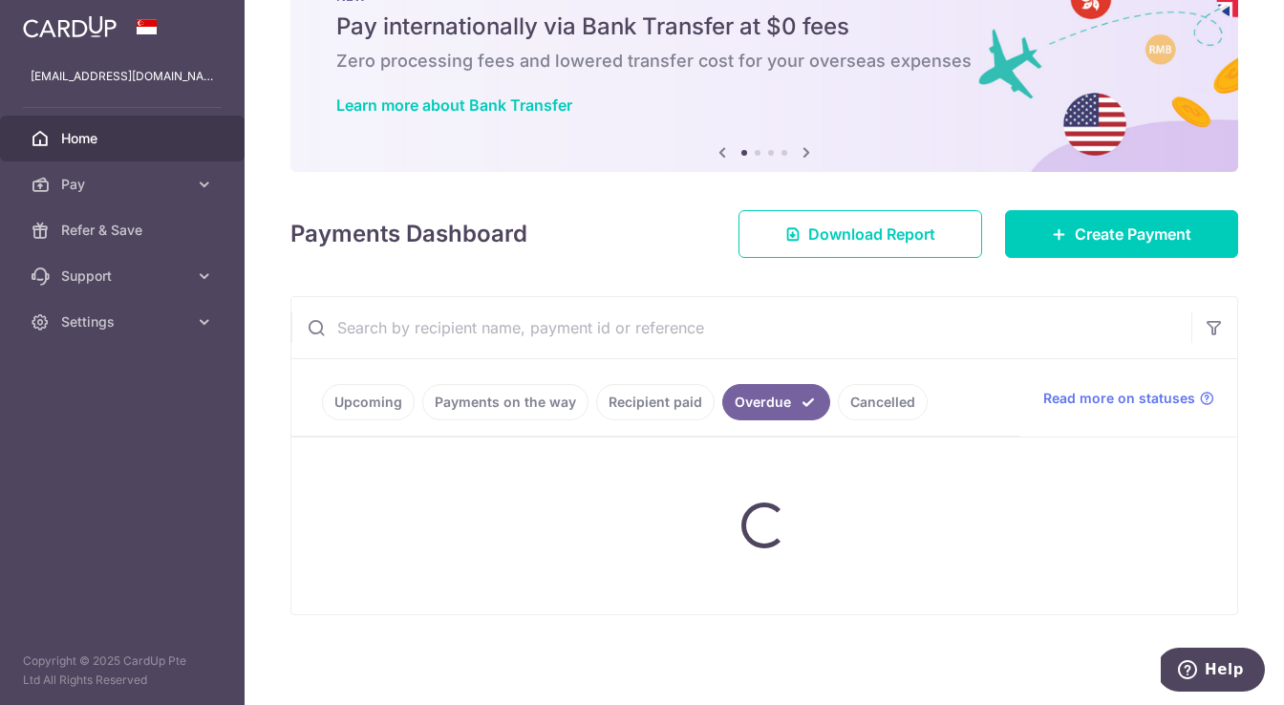
scroll to position [147, 0]
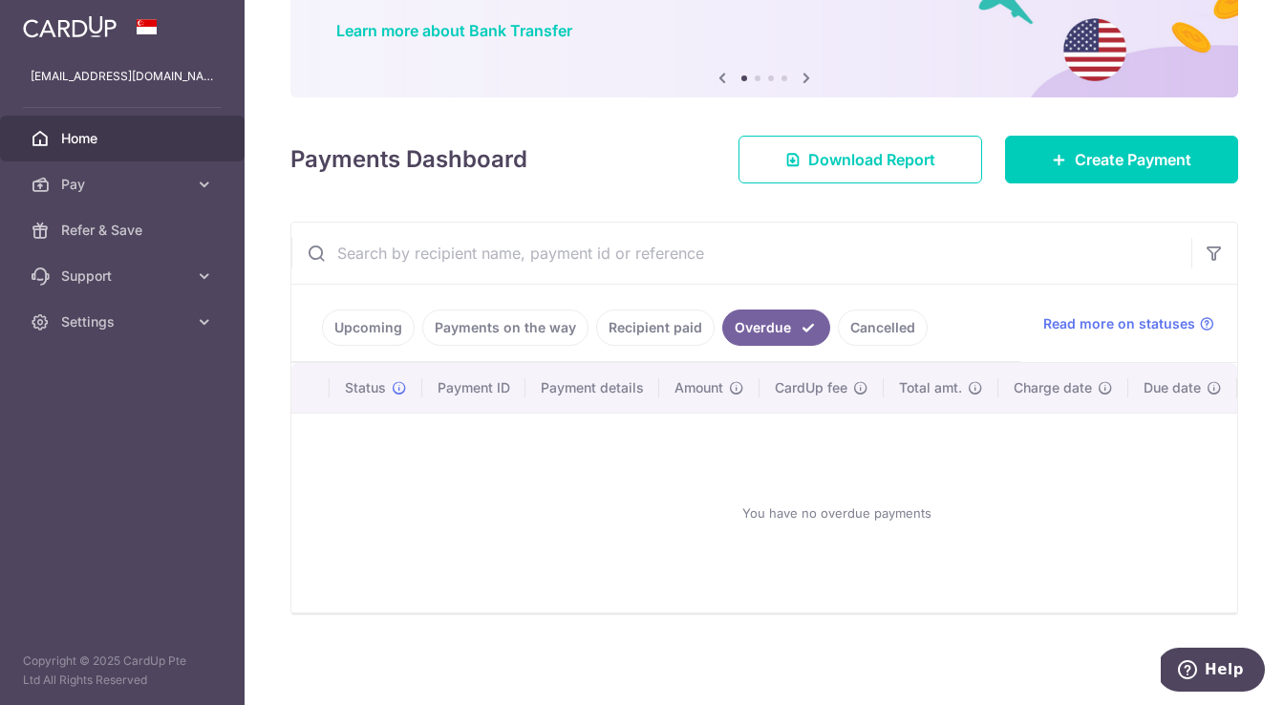
click at [658, 336] on link "Recipient paid" at bounding box center [655, 328] width 118 height 36
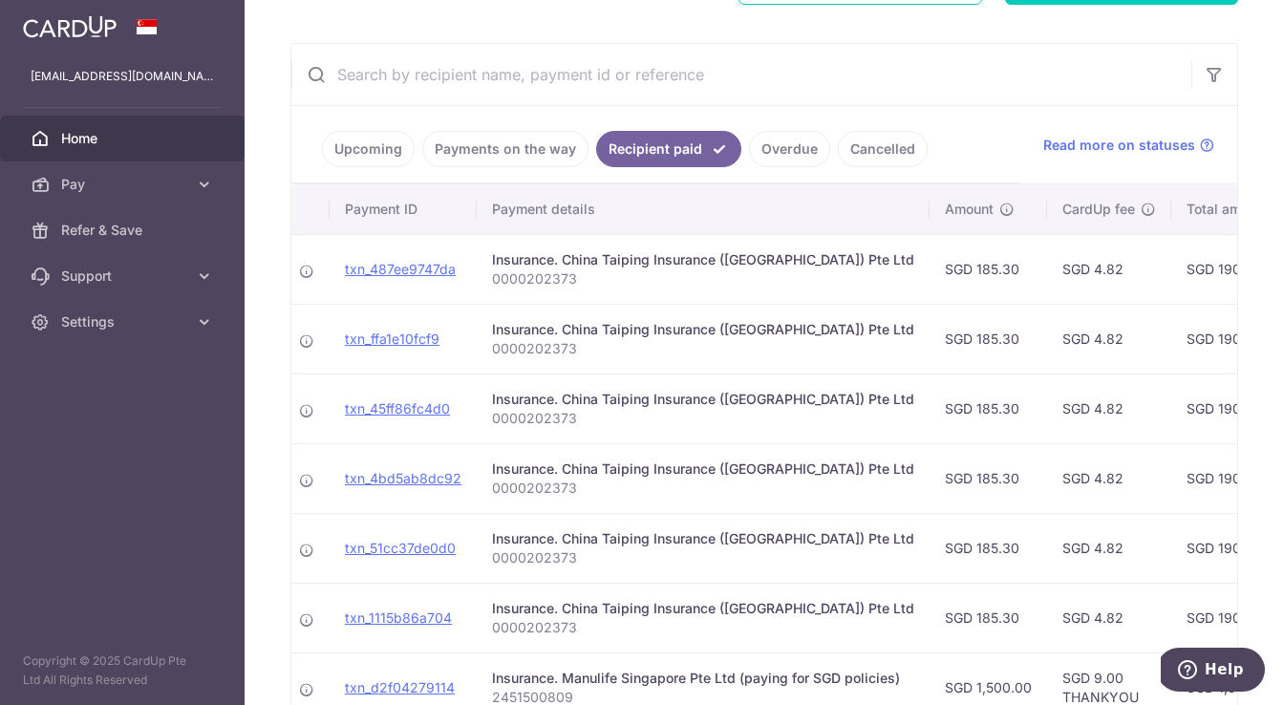
scroll to position [0, 0]
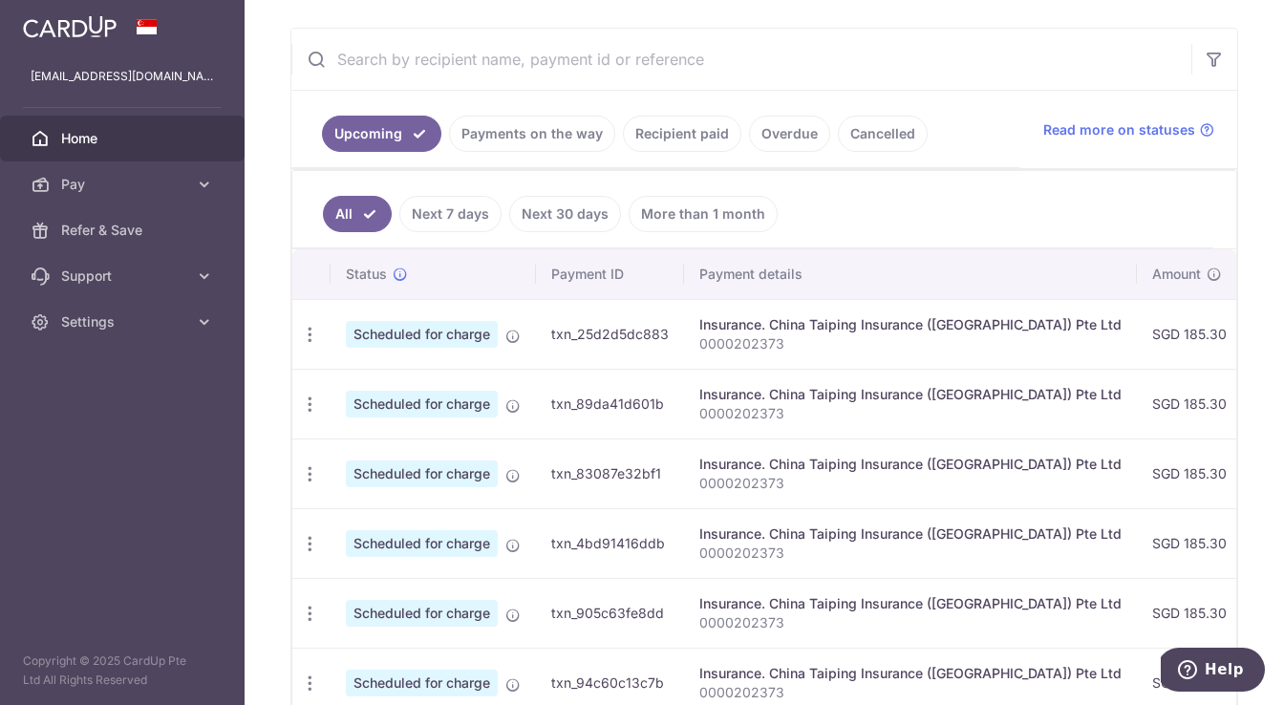
scroll to position [342, 0]
click at [556, 136] on link "Payments on the way" at bounding box center [532, 133] width 166 height 36
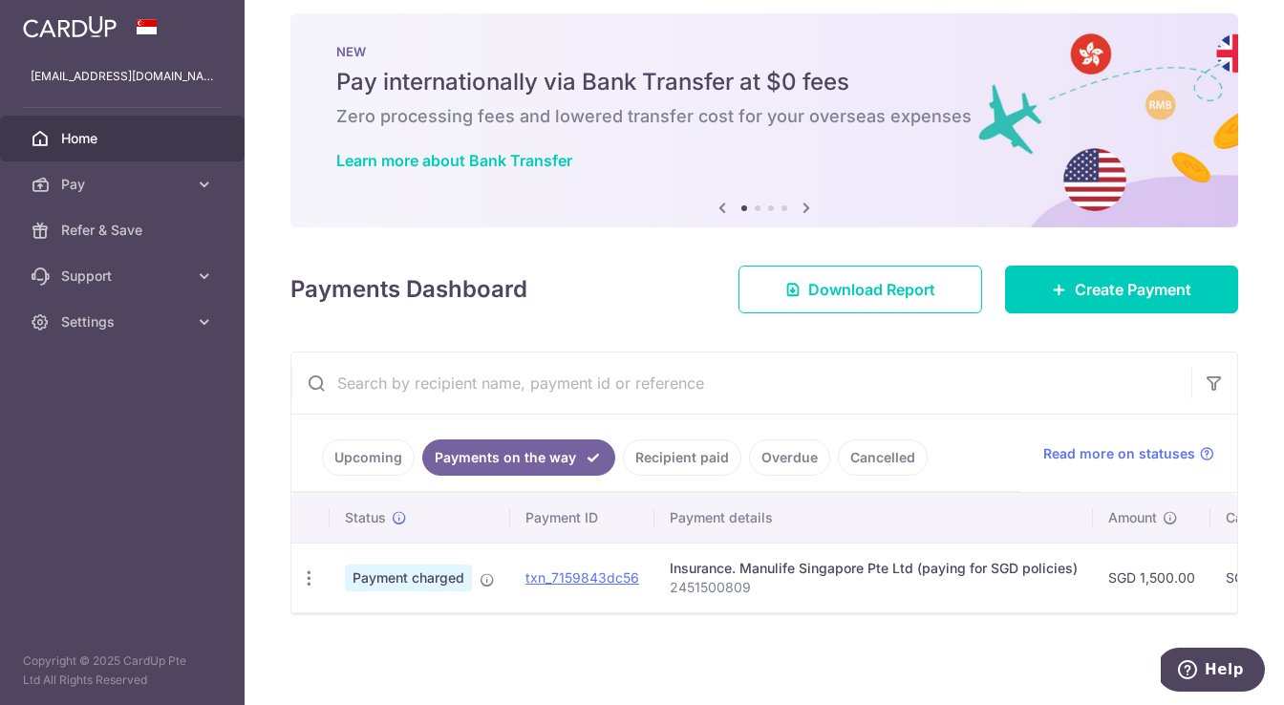
scroll to position [17, 0]
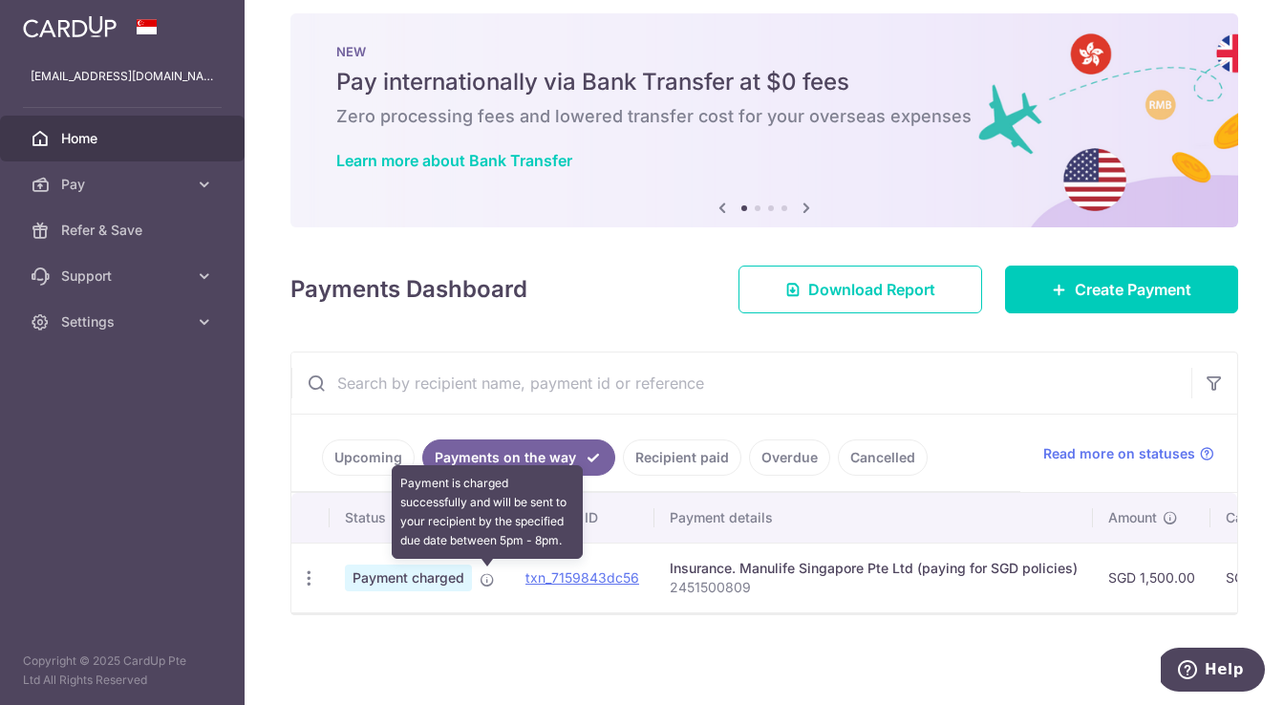
click at [488, 586] on icon at bounding box center [487, 579] width 15 height 15
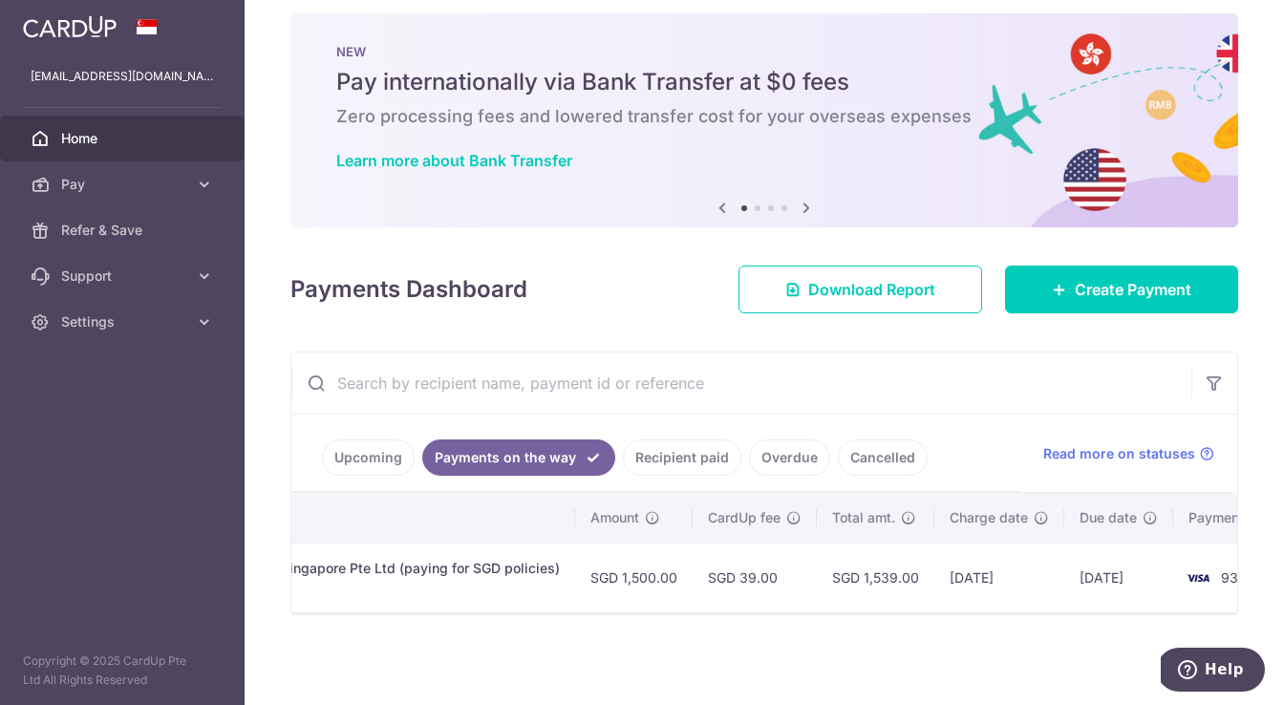
scroll to position [0, 587]
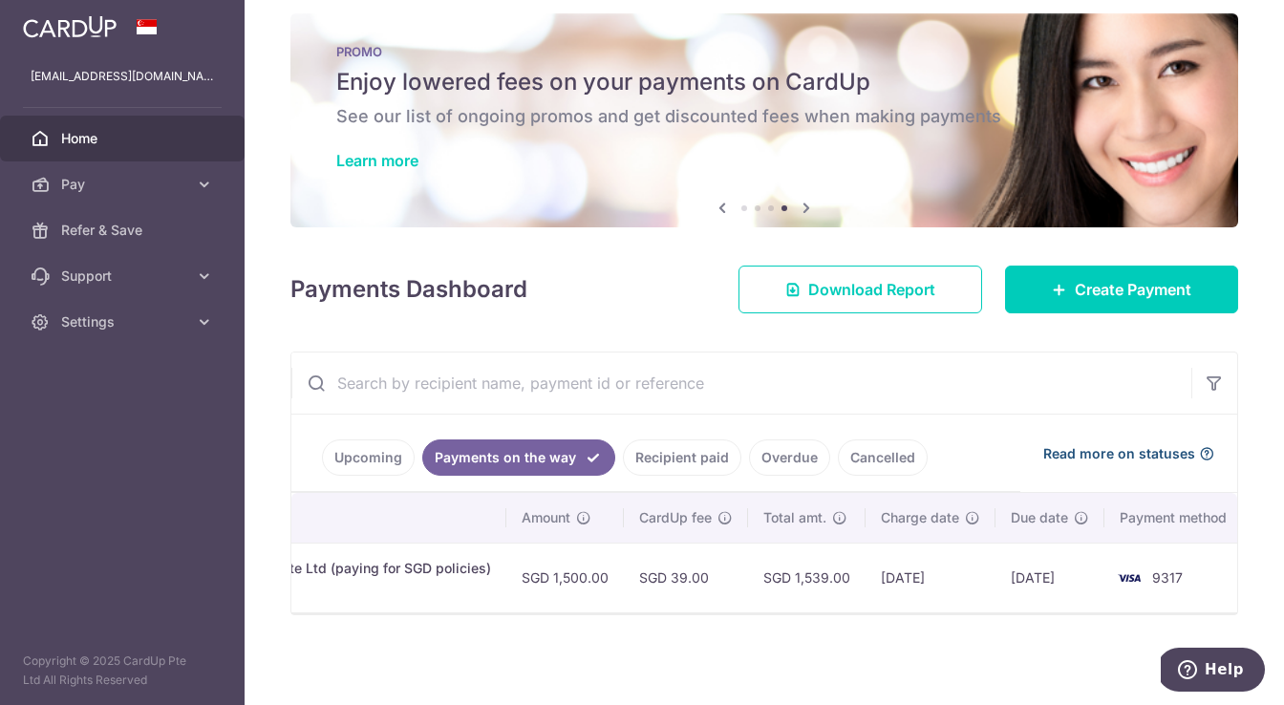
click at [1175, 454] on span "Read more on statuses" at bounding box center [1119, 453] width 152 height 19
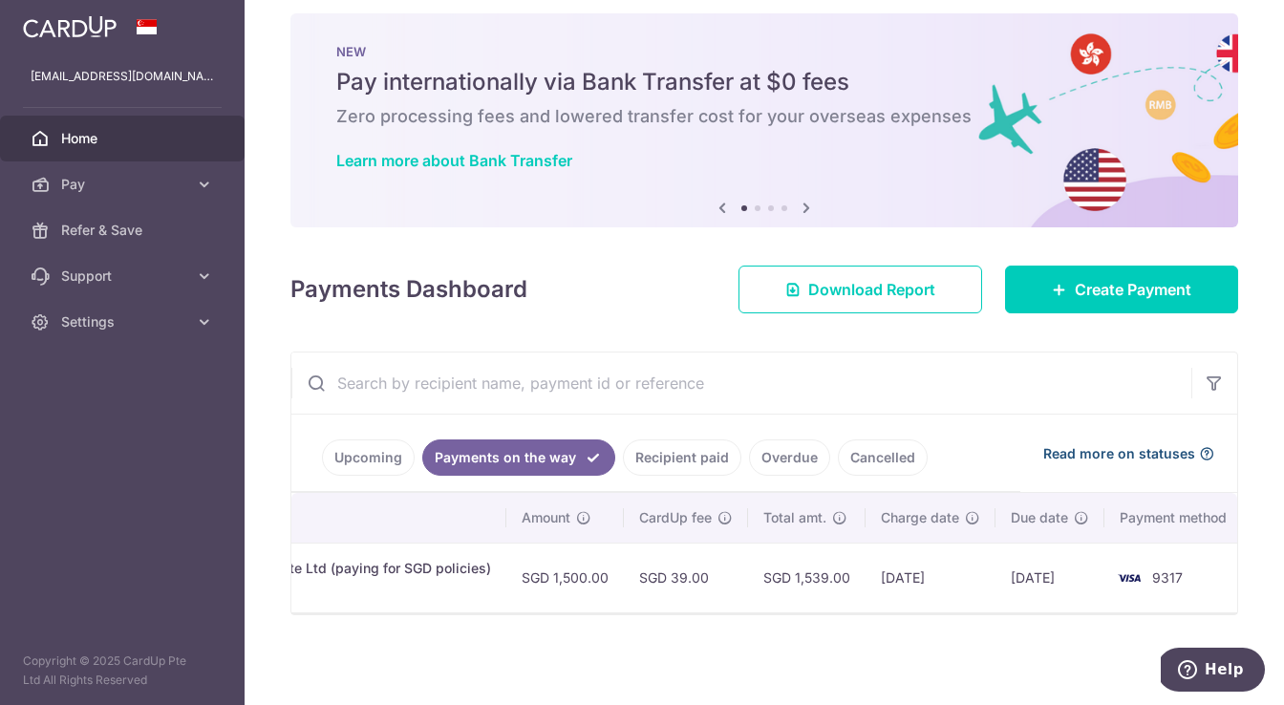
click at [1209, 452] on icon at bounding box center [1206, 453] width 15 height 15
